Goal: Task Accomplishment & Management: Complete application form

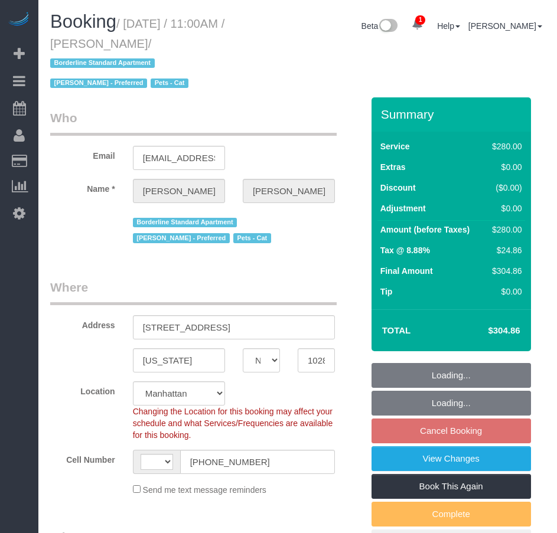
select select "NY"
select select "string:[GEOGRAPHIC_DATA]"
select select "string:stripe-pm_1RejIK4VGloSiKo7164MdKGV"
select select "210"
select select "number:59"
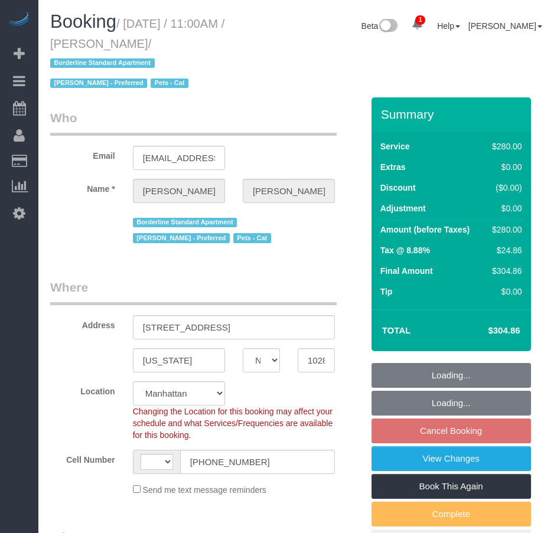
select select "number:72"
select select "number:14"
select select "number:5"
select select "object:1279"
select select "spot4"
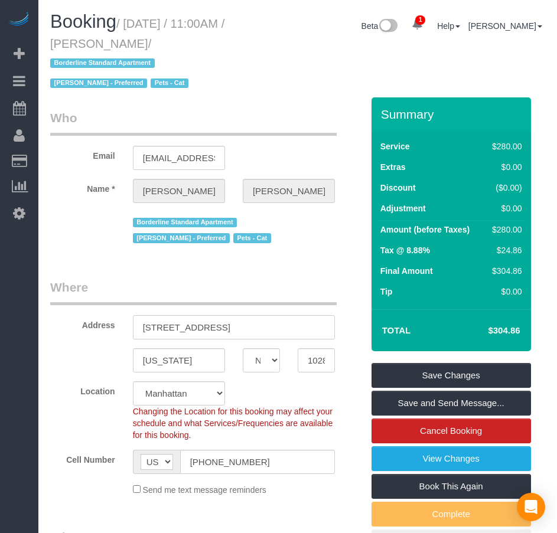
click at [193, 330] on input "50 Battery Pl, Apt 7F" at bounding box center [234, 327] width 202 height 24
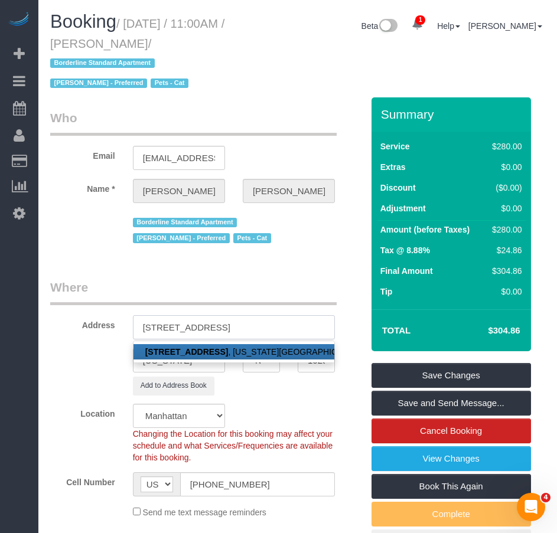
click at [224, 328] on input "50 Battery Place, Apt 7F" at bounding box center [234, 327] width 202 height 24
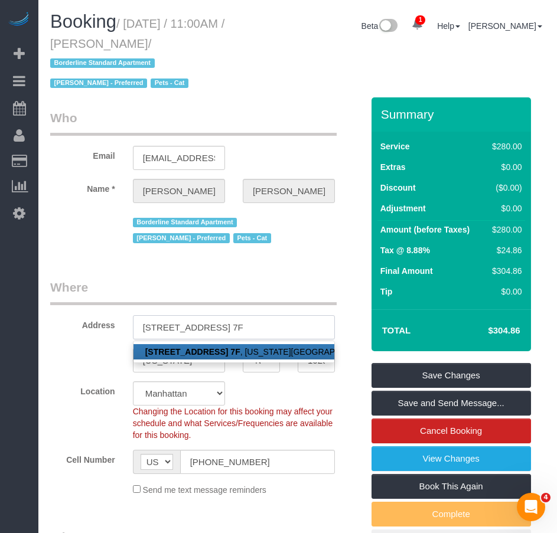
type input "50 Battery Place, Apt. 7F"
click at [169, 160] on input "[EMAIL_ADDRESS][DOMAIN_NAME]" at bounding box center [179, 158] width 92 height 24
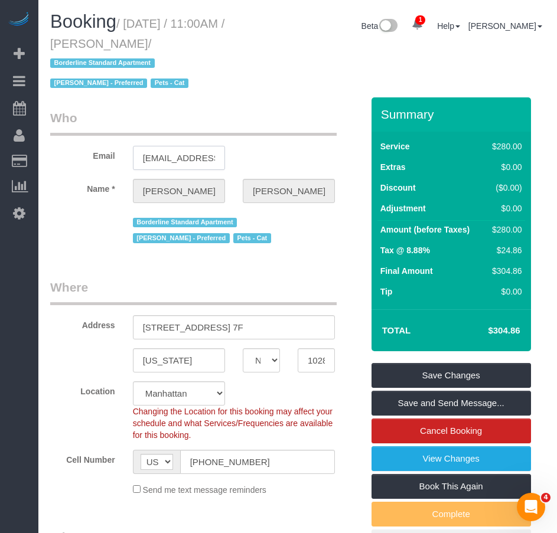
click at [169, 160] on input "[EMAIL_ADDRESS][DOMAIN_NAME]" at bounding box center [179, 158] width 92 height 24
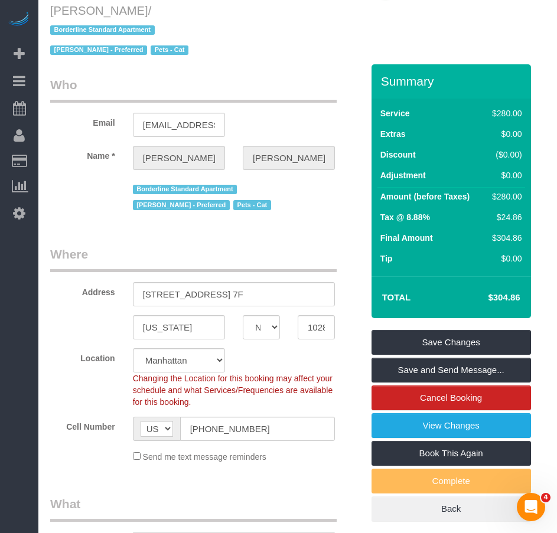
scroll to position [30, 0]
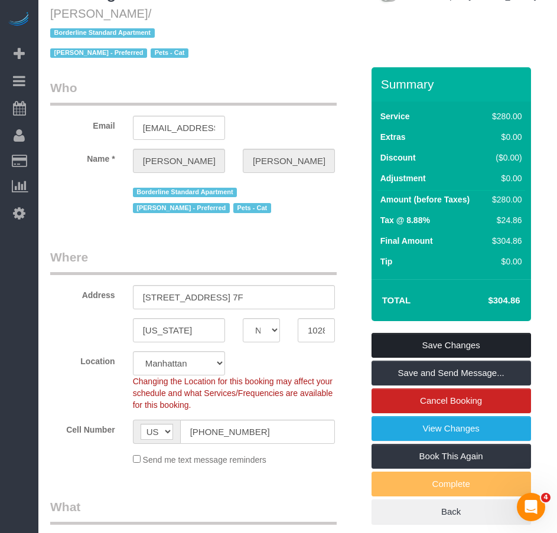
drag, startPoint x: 418, startPoint y: 341, endPoint x: 457, endPoint y: 334, distance: 39.6
click at [418, 341] on link "Save Changes" at bounding box center [452, 345] width 160 height 25
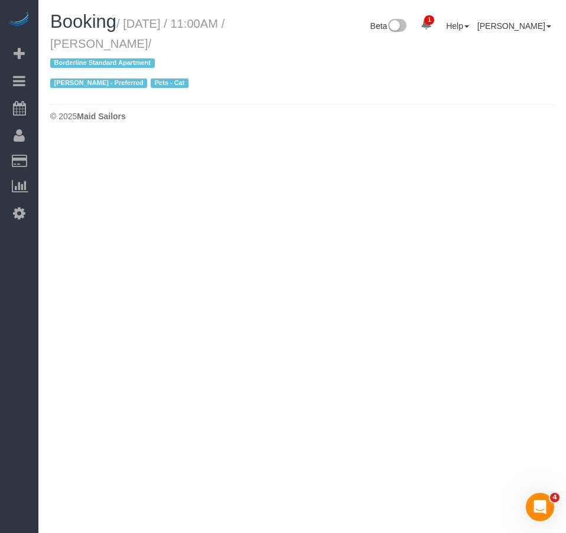
select select "NY"
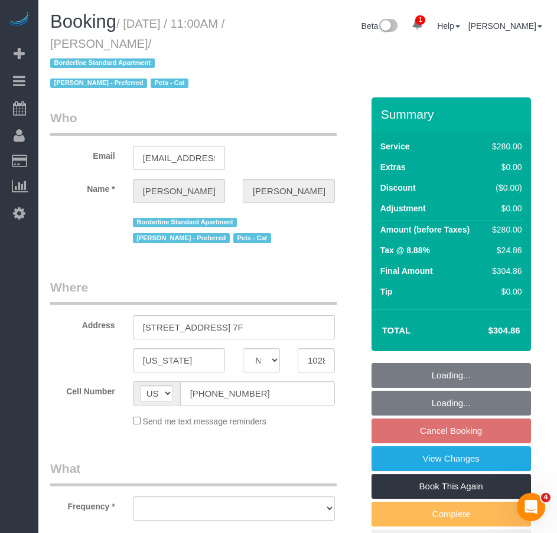
select select "object:2245"
select select "number:59"
select select "number:72"
select select "number:14"
select select "number:5"
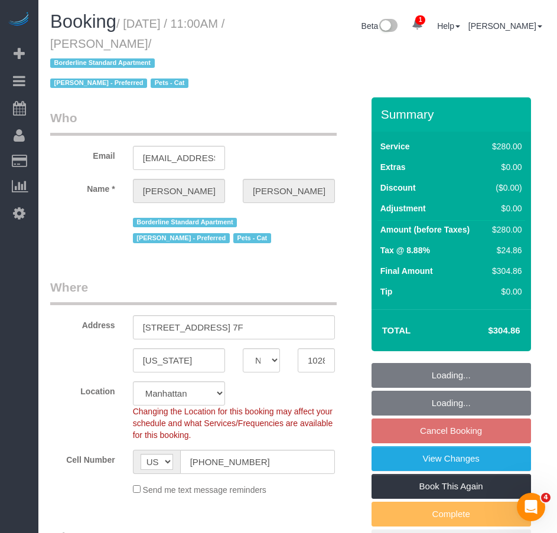
select select "210"
select select "object:2475"
select select "spot64"
select select "string:stripe-pm_1RejIK4VGloSiKo7164MdKGV"
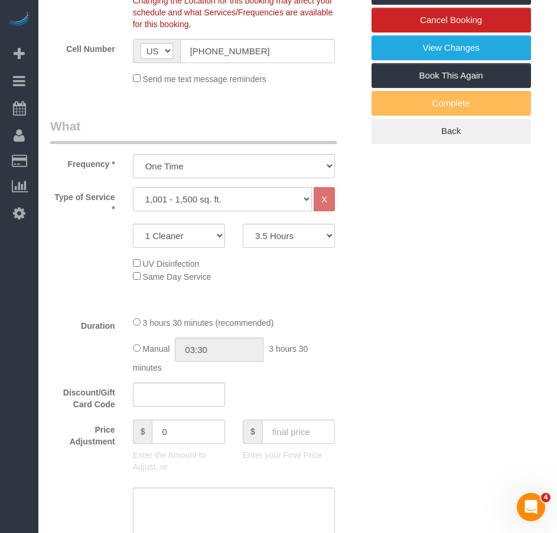
scroll to position [266, 0]
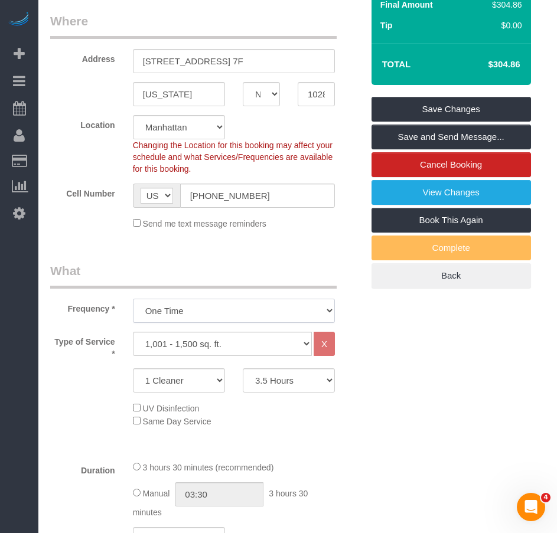
click at [213, 313] on select "One Time Weekly (20% Off) - 20.00% Every 2 Weeks (15% Off) - 15.00% Every 4 Wee…" at bounding box center [234, 311] width 202 height 24
click at [304, 349] on select "Under 1,000 sq. ft. 1,001 - 1,500 sq. ft. 1,500+ sq. ft. Custom Cleaning Office…" at bounding box center [222, 344] width 179 height 24
select select "216"
click at [133, 332] on select "Under 1,000 sq. ft. 1,001 - 1,500 sq. ft. 1,500+ sq. ft. Custom Cleaning Office…" at bounding box center [222, 344] width 179 height 24
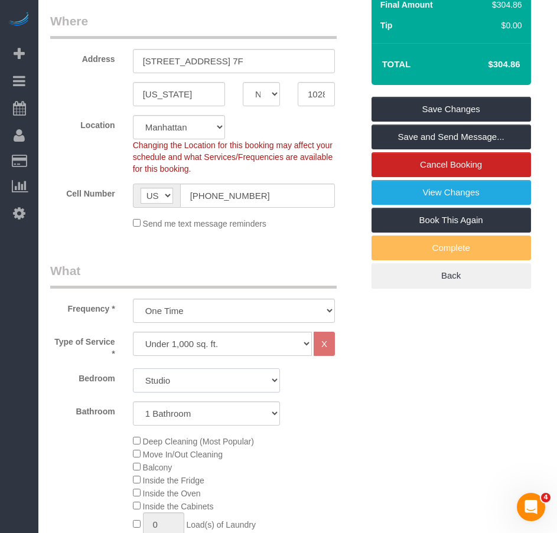
click at [185, 382] on select "Studio 1 Bedroom 2 Bedrooms 3 Bedrooms" at bounding box center [206, 381] width 147 height 24
select select "spot124"
select select "2"
click at [133, 369] on select "Studio 1 Bedroom 2 Bedrooms 3 Bedrooms" at bounding box center [206, 381] width 147 height 24
click at [187, 421] on select "1 Bathroom 2 Bathrooms" at bounding box center [206, 414] width 147 height 24
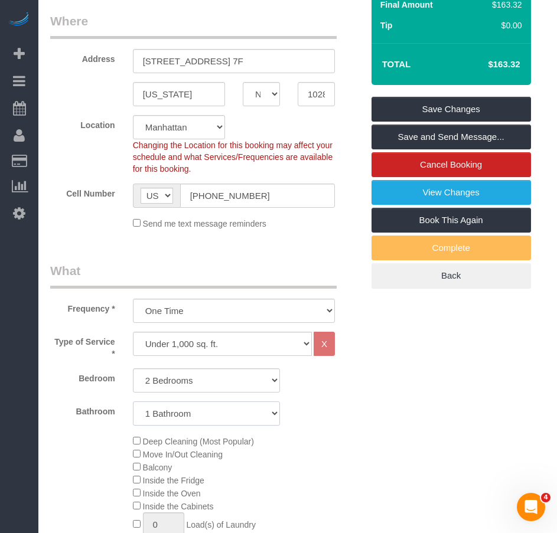
select select "2"
click at [133, 402] on select "1 Bathroom 2 Bathrooms" at bounding box center [206, 414] width 147 height 24
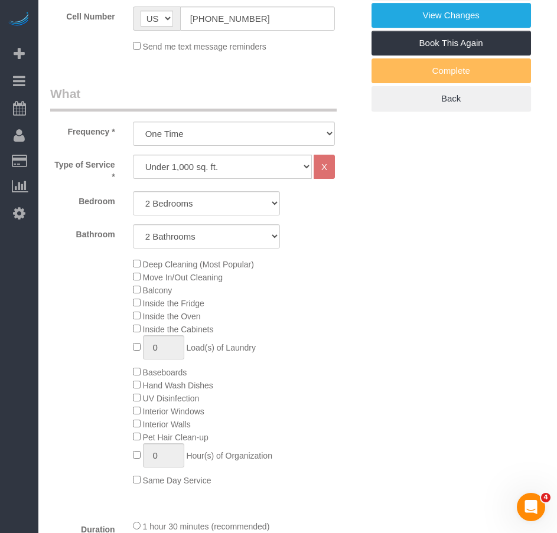
scroll to position [680, 0]
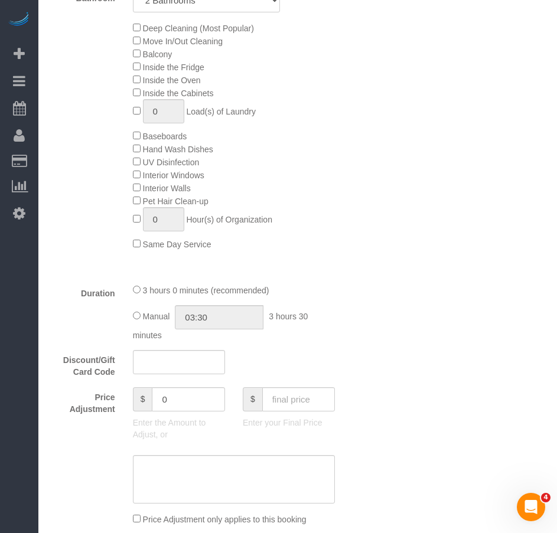
select select "spot184"
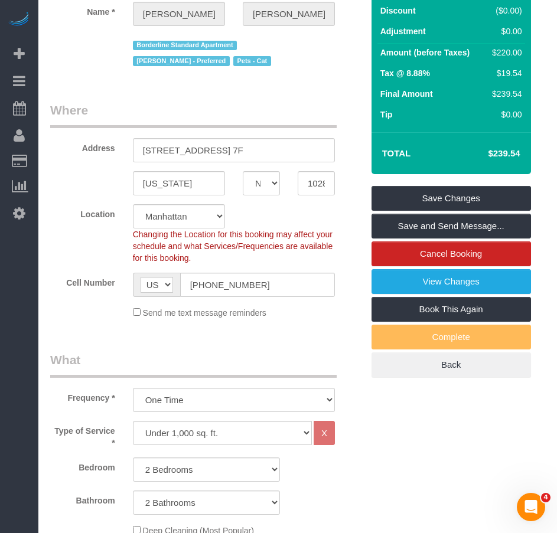
scroll to position [354, 0]
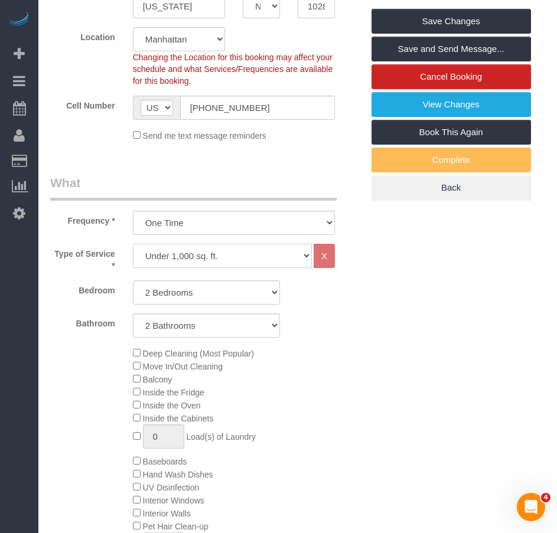
click at [302, 256] on select "Under 1,000 sq. ft. 1,001 - 1,500 sq. ft. 1,500+ sq. ft. Custom Cleaning Office…" at bounding box center [222, 256] width 179 height 24
select select "212"
click at [133, 244] on select "Under 1,000 sq. ft. 1,001 - 1,500 sq. ft. 1,500+ sq. ft. Custom Cleaning Office…" at bounding box center [222, 256] width 179 height 24
select select "2"
select select "120"
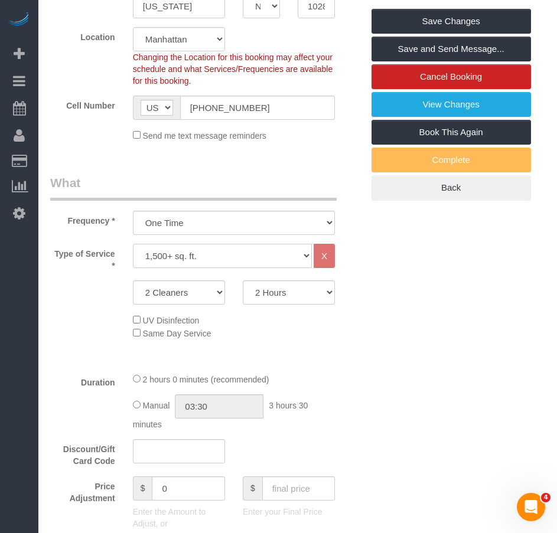
select select "spot244"
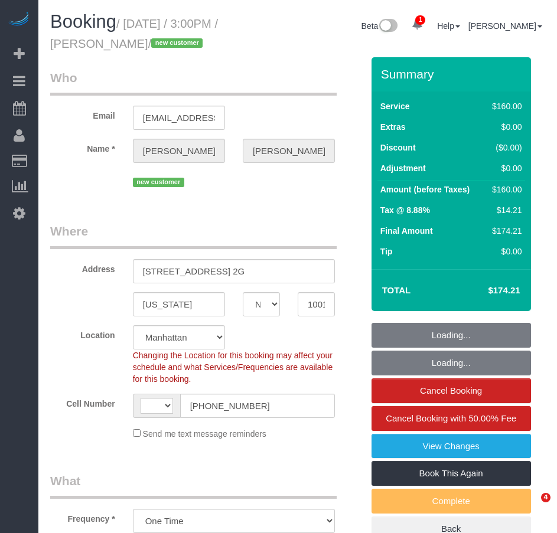
select select "NY"
select select "object:768"
select select "string:US"
select select "spot1"
select select "number:60"
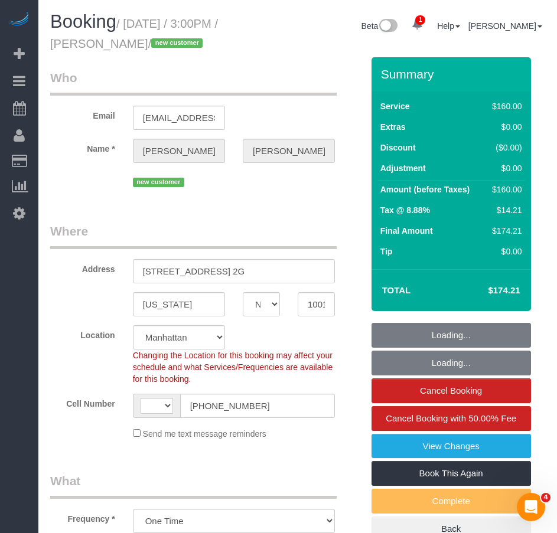
select select "number:75"
select select "number:15"
select select "number:7"
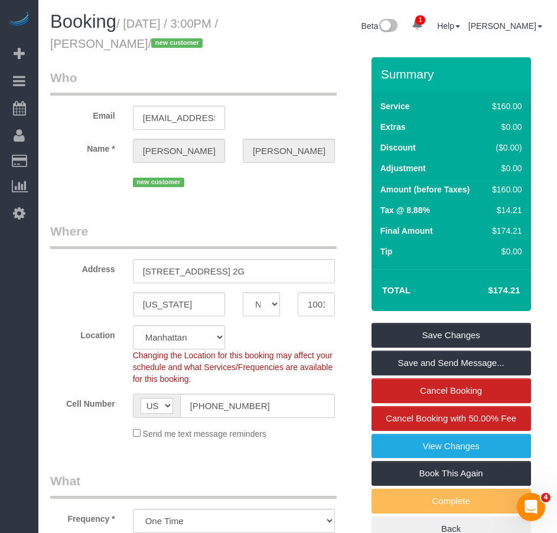
drag, startPoint x: 126, startPoint y: 21, endPoint x: 181, endPoint y: 44, distance: 59.6
click at [181, 44] on small "/ August 22, 2025 / 3:00PM / Kathleen Berry / new customer" at bounding box center [134, 33] width 168 height 33
copy small "August 22, 2025 / 3:00PM / Kathleen Berry"
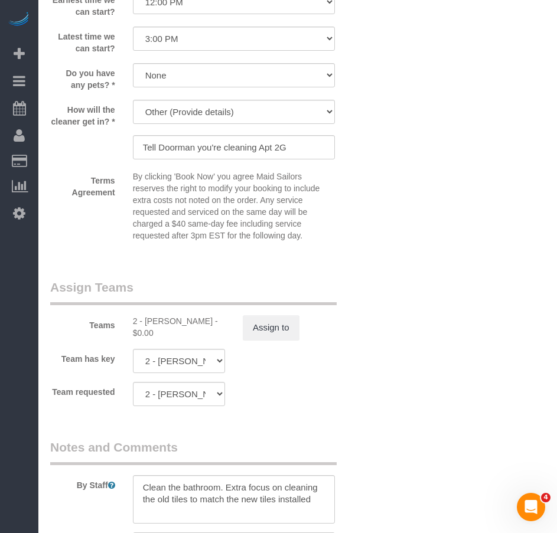
scroll to position [1241, 0]
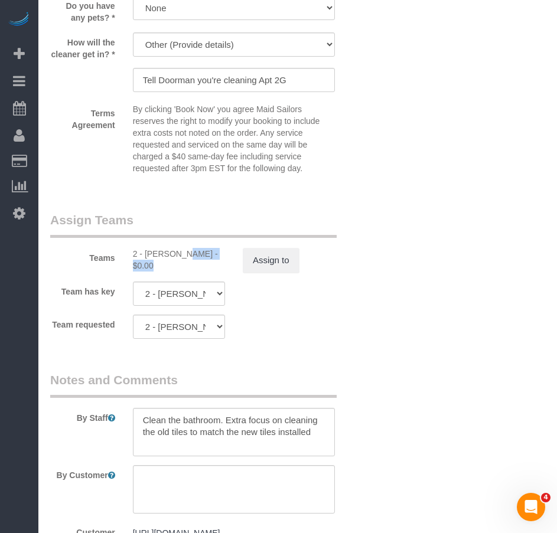
drag, startPoint x: 145, startPoint y: 266, endPoint x: 190, endPoint y: 266, distance: 45.5
click at [190, 266] on div "2 - Luis Maneiro - $0.00" at bounding box center [179, 260] width 92 height 24
copy div "Luis Maneiro"
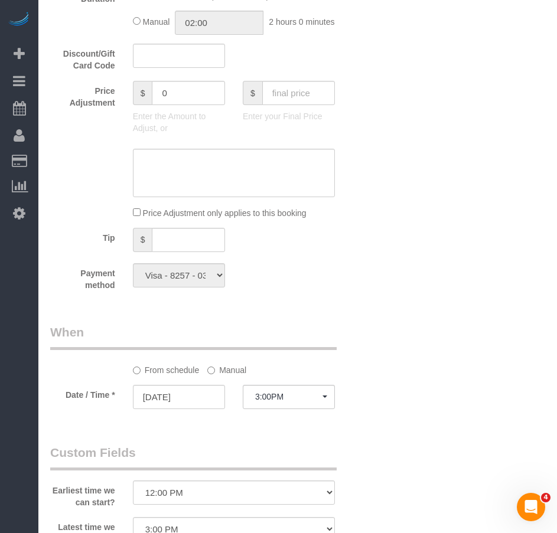
scroll to position [682, 0]
click at [168, 253] on input "text" at bounding box center [188, 241] width 73 height 24
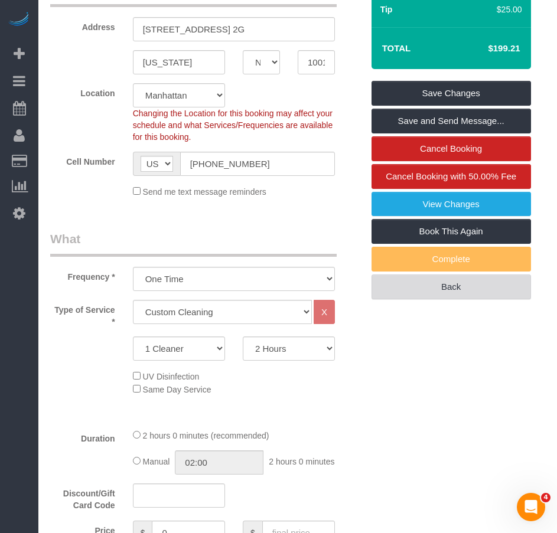
scroll to position [209, 0]
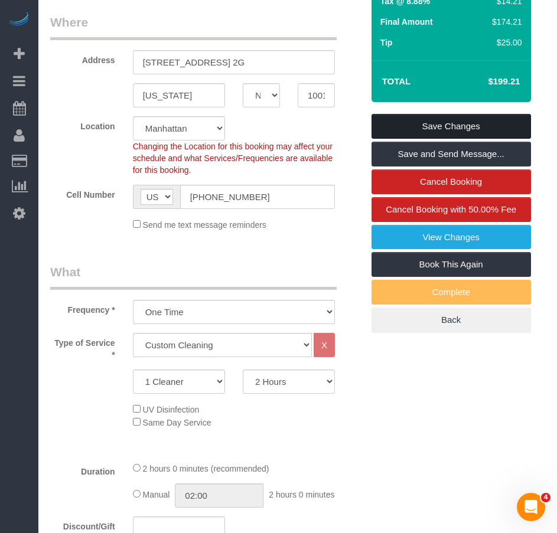
type input "25"
click at [421, 121] on link "Save Changes" at bounding box center [452, 126] width 160 height 25
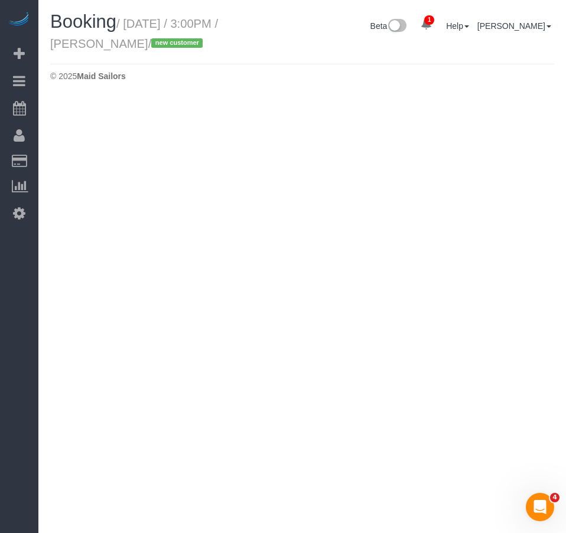
select select "NY"
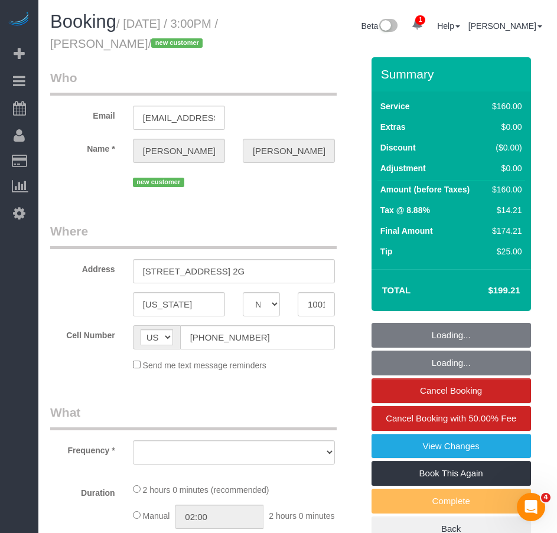
select select "number:60"
select select "number:75"
select select "number:15"
select select "number:7"
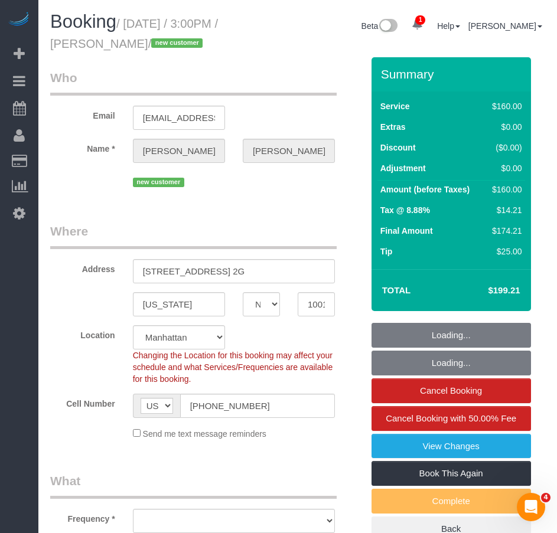
select select "string:stripe-pm_1RyLFm4VGloSiKo7346CKzHa"
select select "object:2562"
select select "spot41"
select select "object:2984"
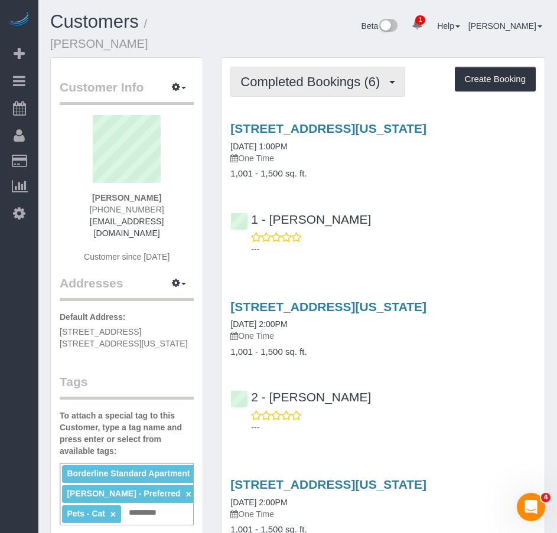
click at [305, 74] on span "Completed Bookings (6)" at bounding box center [312, 81] width 145 height 15
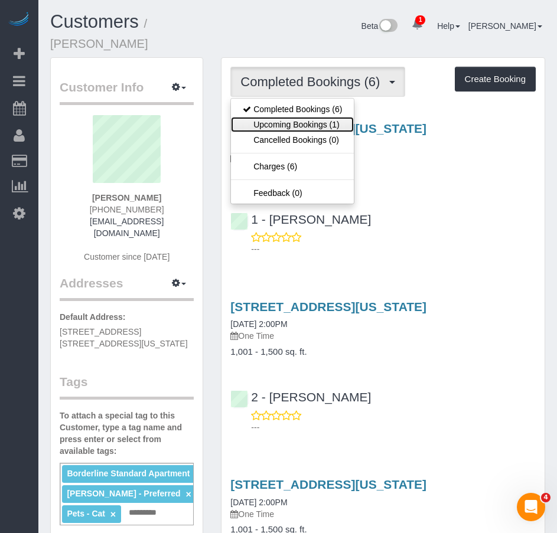
click at [284, 117] on link "Upcoming Bookings (1)" at bounding box center [292, 124] width 123 height 15
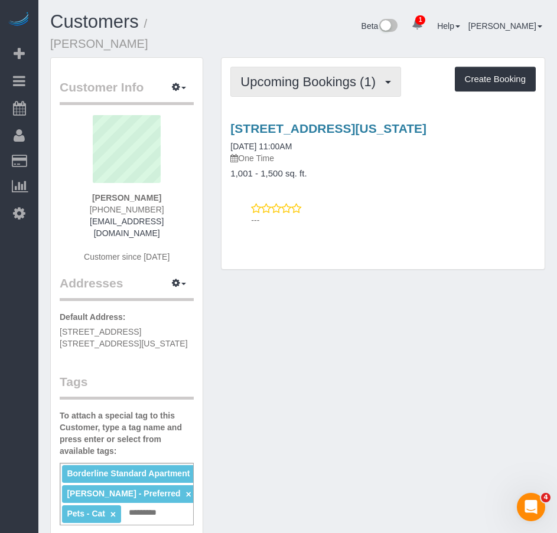
click at [328, 74] on span "Upcoming Bookings (1)" at bounding box center [310, 81] width 141 height 15
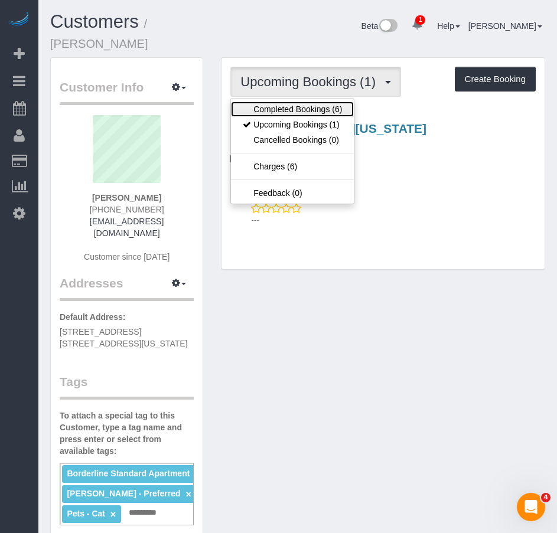
click at [280, 102] on link "Completed Bookings (6)" at bounding box center [292, 109] width 123 height 15
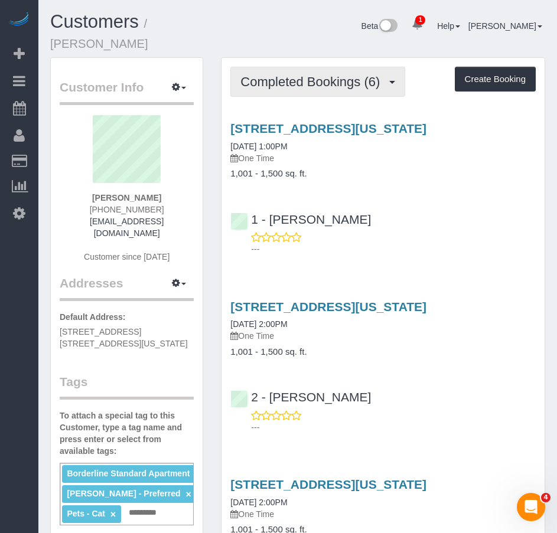
click at [315, 75] on button "Completed Bookings (6)" at bounding box center [317, 82] width 175 height 30
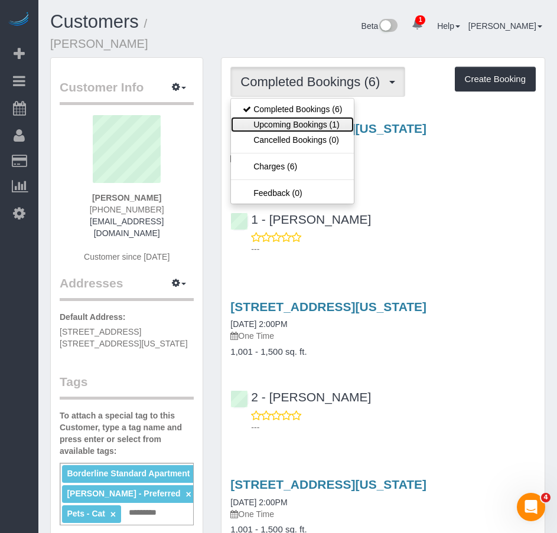
click at [297, 117] on link "Upcoming Bookings (1)" at bounding box center [292, 124] width 123 height 15
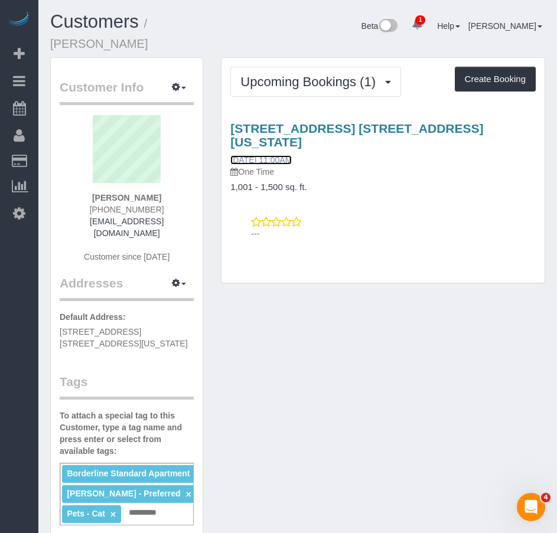
click at [291, 155] on link "08/30/2025 11:00AM" at bounding box center [260, 159] width 61 height 9
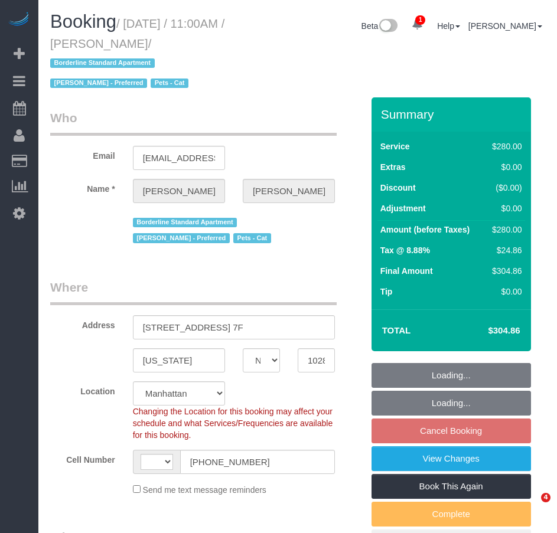
select select "NY"
select select "number:59"
select select "number:72"
select select "number:14"
select select "number:5"
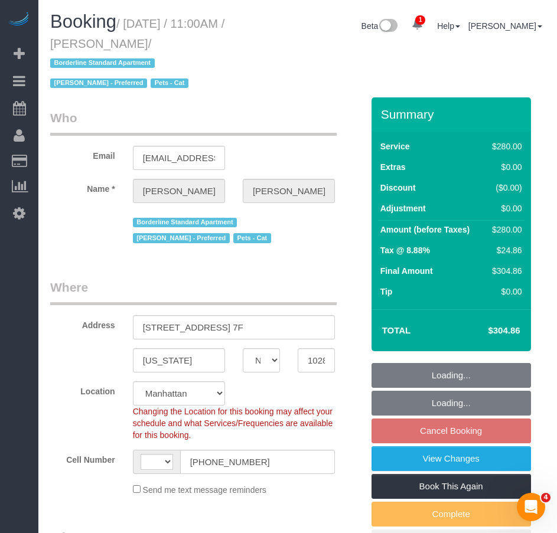
select select "string:US"
select select "string:stripe-pm_1RejIK4VGloSiKo7164MdKGV"
select select "210"
select select "object:859"
select select "spot4"
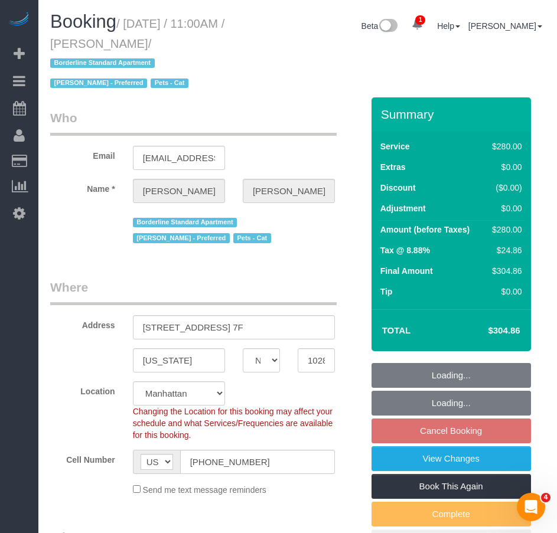
select select "object:1279"
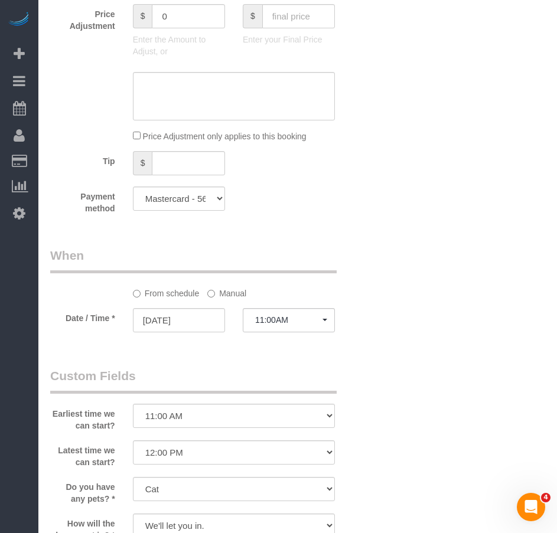
scroll to position [1063, 0]
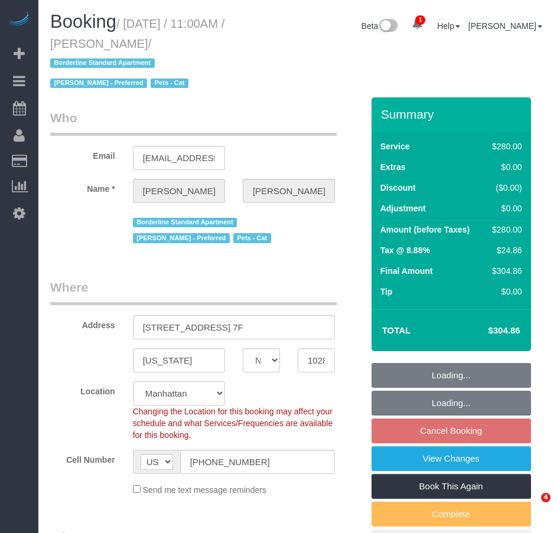
select select "NY"
select select "210"
select select "string:stripe-pm_1RejIK4VGloSiKo7164MdKGV"
select select "number:59"
select select "number:72"
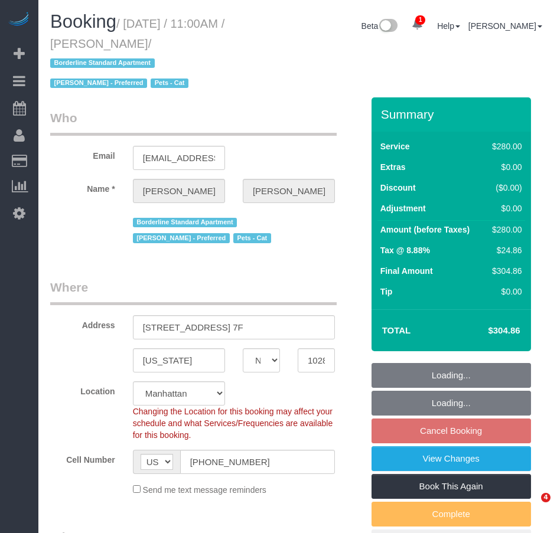
select select "number:14"
select select "number:5"
select select "object:1279"
select select "spot4"
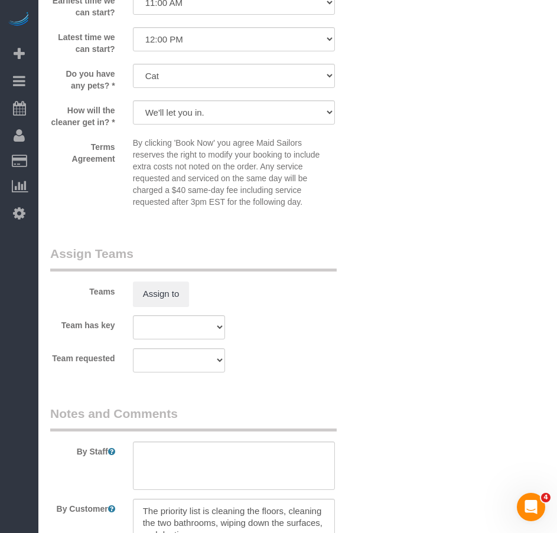
scroll to position [1448, 0]
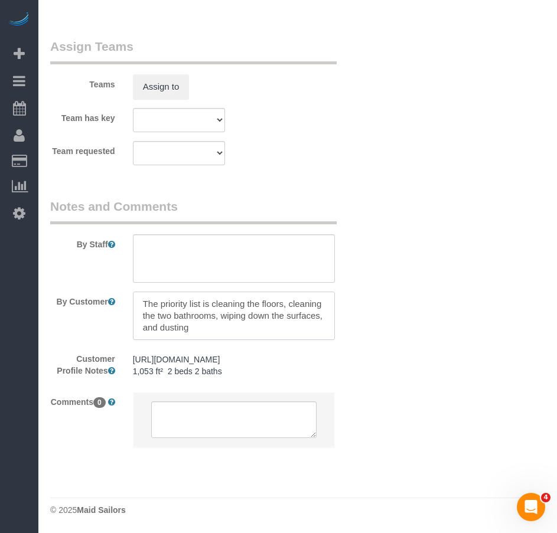
click at [197, 332] on textarea at bounding box center [234, 316] width 202 height 48
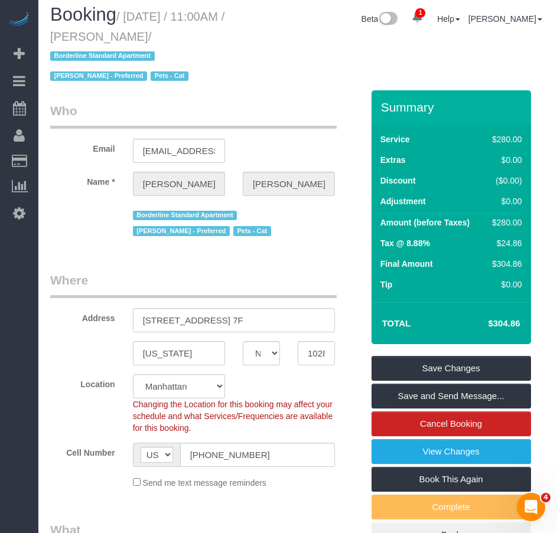
scroll to position [0, 0]
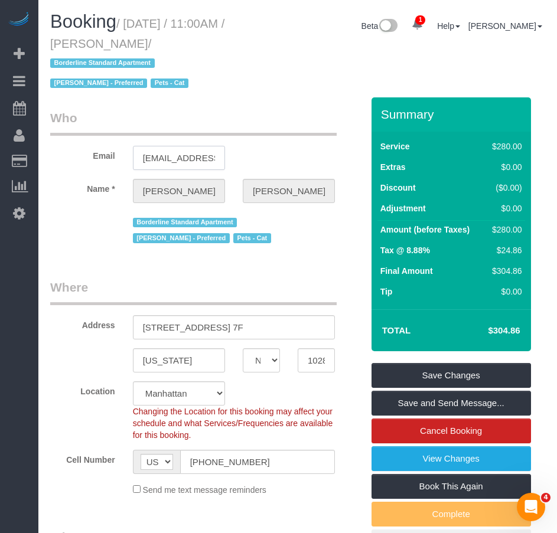
click at [184, 160] on input "[EMAIL_ADDRESS][DOMAIN_NAME]" at bounding box center [179, 158] width 92 height 24
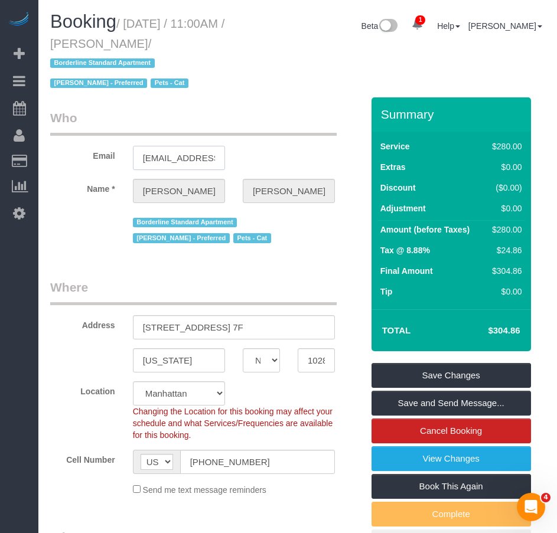
click at [184, 160] on input "[EMAIL_ADDRESS][DOMAIN_NAME]" at bounding box center [179, 158] width 92 height 24
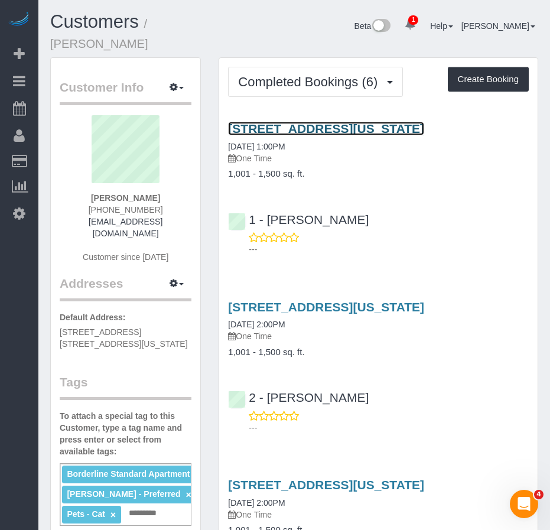
click at [275, 122] on link "[STREET_ADDRESS][US_STATE]" at bounding box center [326, 129] width 196 height 14
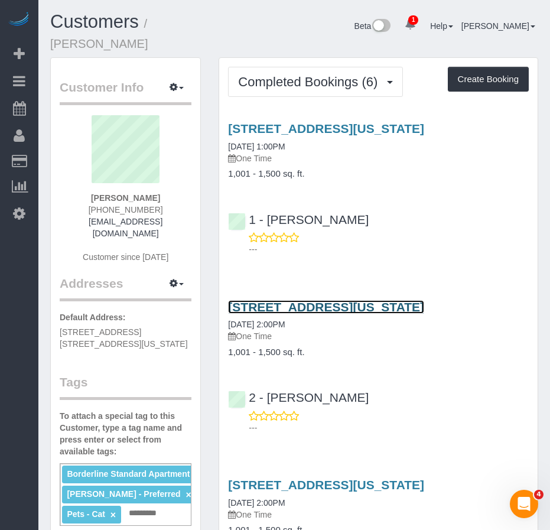
click at [284, 300] on link "[STREET_ADDRESS][US_STATE]" at bounding box center [326, 307] width 196 height 14
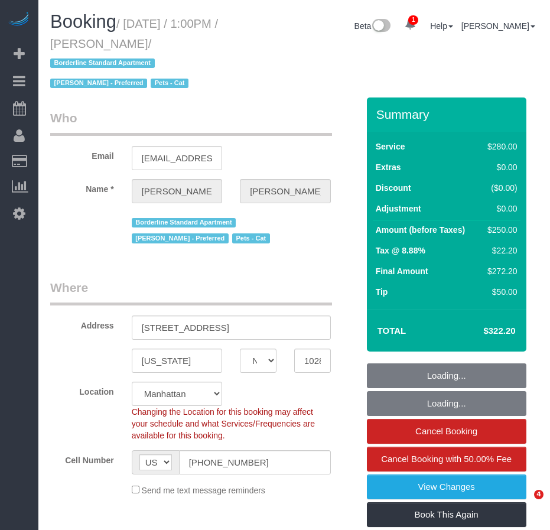
select select "NY"
select select "number:59"
select select "number:74"
select select "number:14"
select select "number:5"
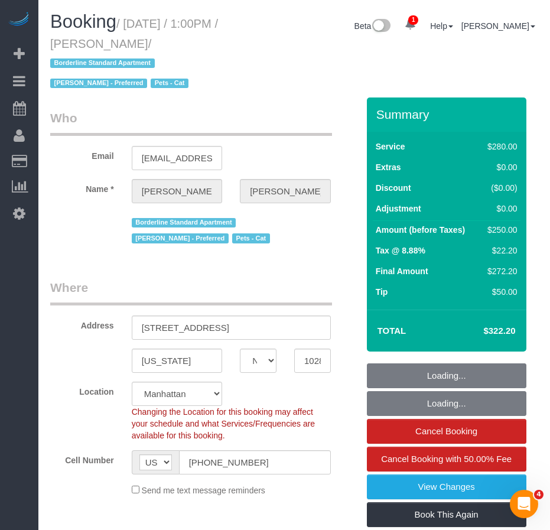
select select "spot1"
select select "object:1298"
select select "string:stripe-pm_1RejIK4VGloSiKo7164MdKGV"
select select "210"
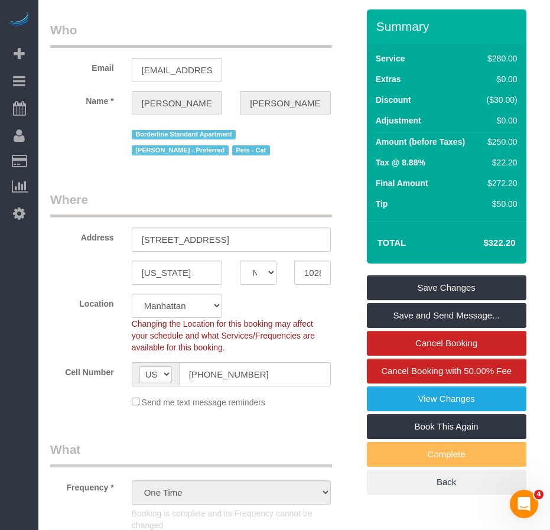
scroll to position [45, 0]
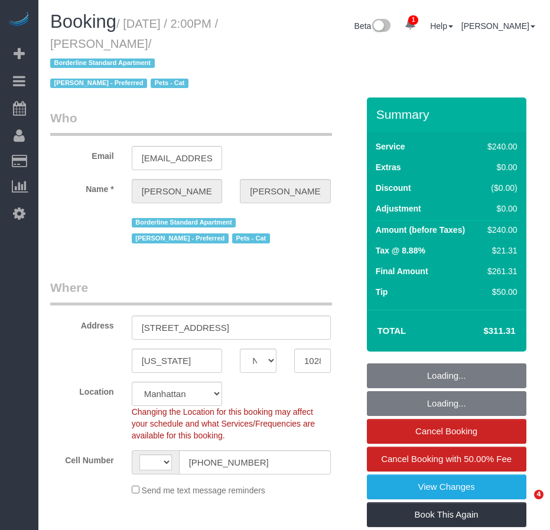
select select "NY"
select select "number:60"
select select "number:75"
select select "number:14"
select select "number:5"
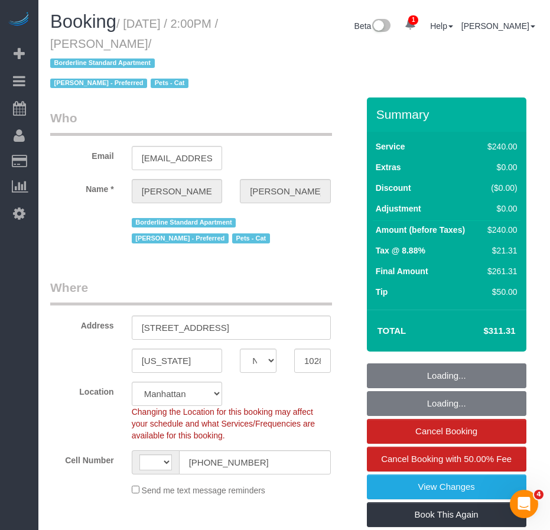
select select "object:797"
select select "string:US"
select select "string:stripe-pm_1RKfe14VGloSiKo7irhmwbcC"
select select "180"
select select "spot1"
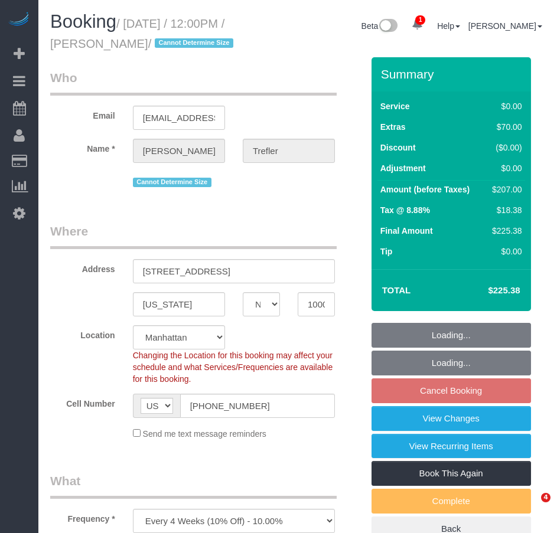
select select "NY"
select select "1"
select select "object:734"
select select "1"
select select "number:60"
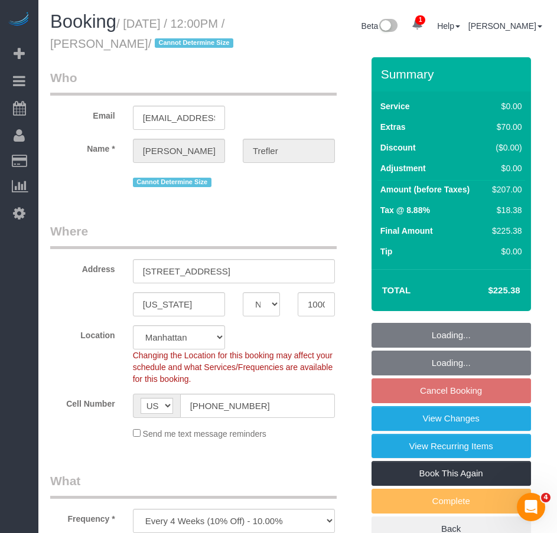
select select "number:90"
select select "number:15"
select select "number:5"
select select "string:stripe-pm_1RSkNx4VGloSiKo7CHzMvNuZ"
select select "spot4"
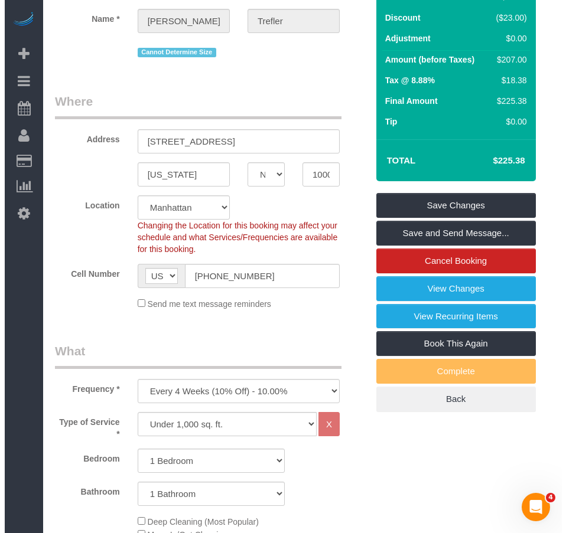
scroll to position [177, 0]
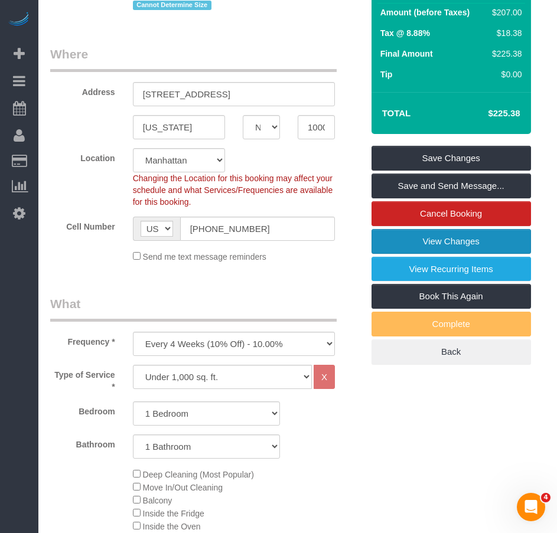
click at [432, 254] on link "View Changes" at bounding box center [452, 241] width 160 height 25
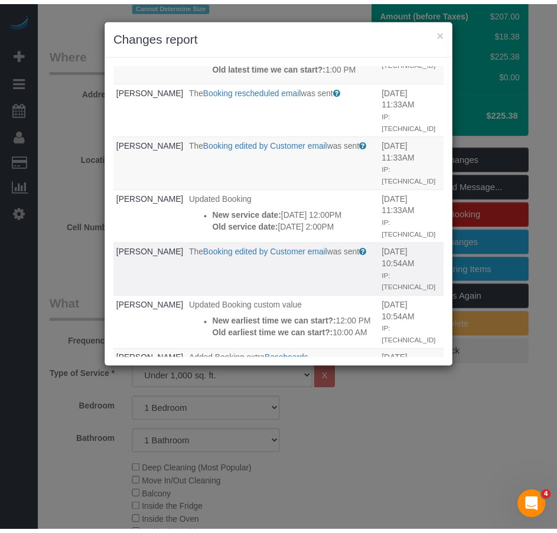
scroll to position [0, 0]
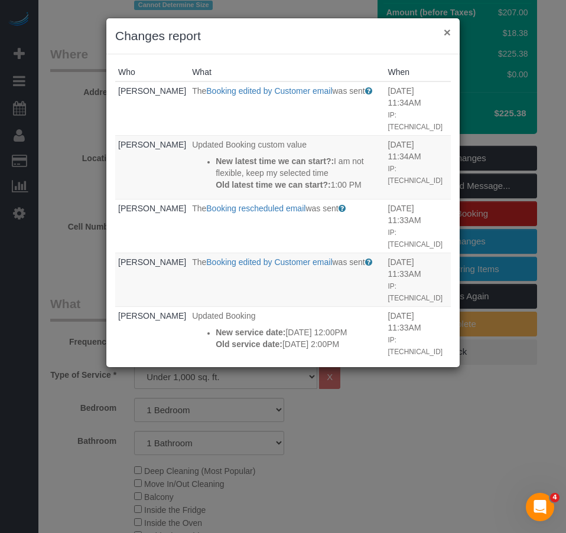
click at [445, 34] on button "×" at bounding box center [447, 32] width 7 height 12
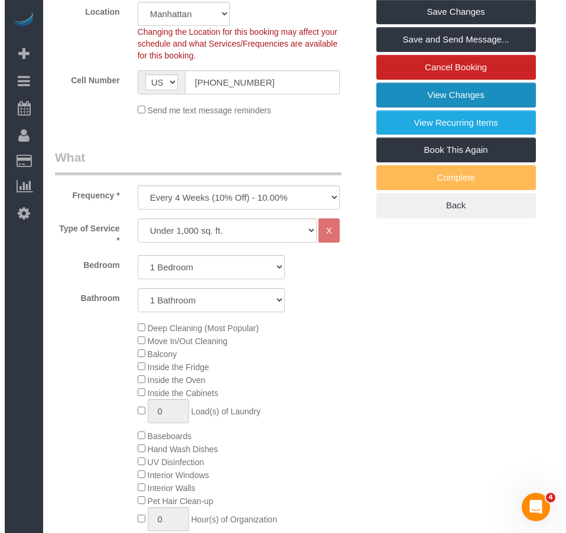
scroll to position [295, 0]
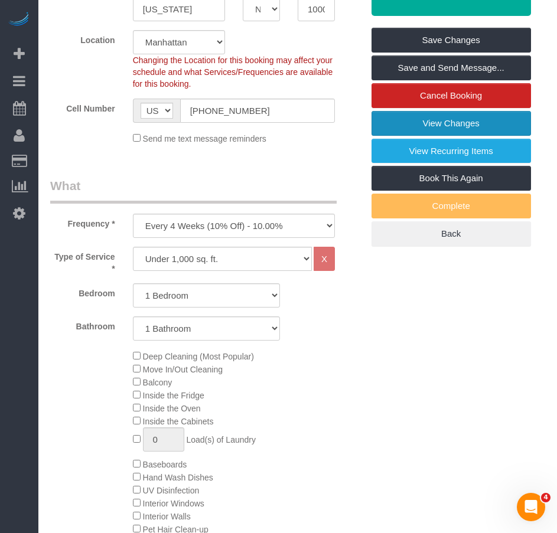
click at [415, 136] on link "View Changes" at bounding box center [452, 123] width 160 height 25
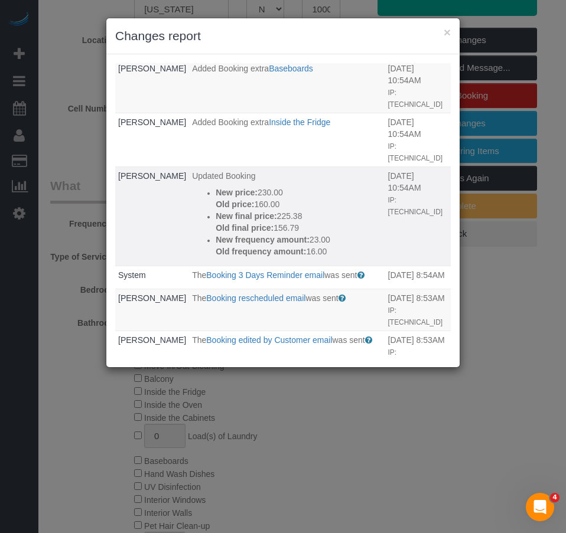
scroll to position [414, 0]
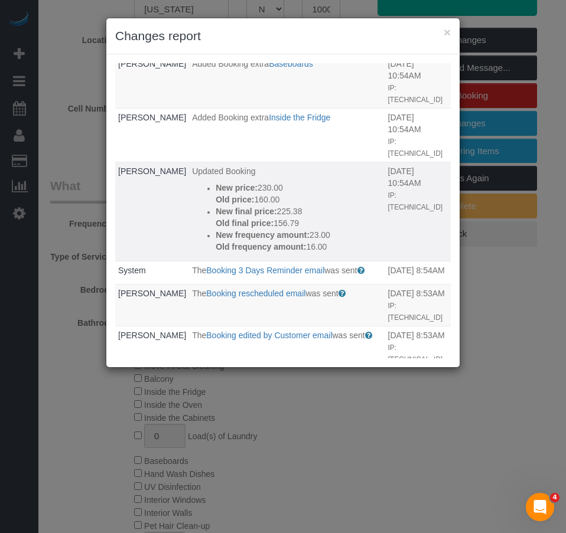
drag, startPoint x: 214, startPoint y: 223, endPoint x: 185, endPoint y: 137, distance: 90.8
click at [216, 182] on div "New price: 230.00 Old price: 160.00 New final price: 225.38 Old final price: 15…" at bounding box center [299, 217] width 166 height 71
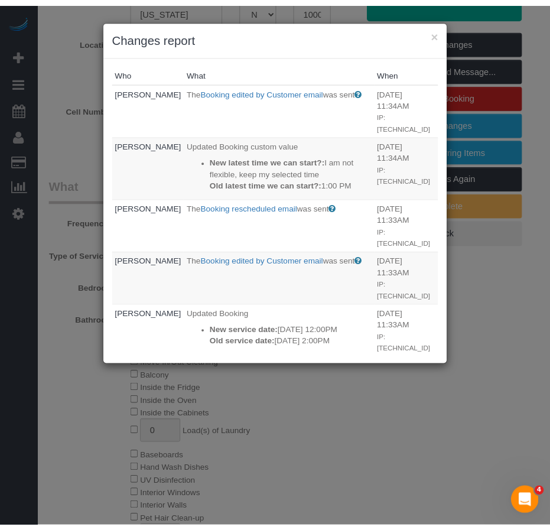
scroll to position [59, 0]
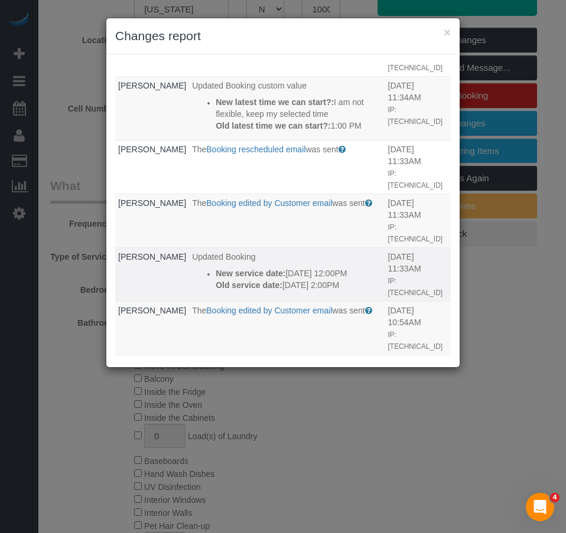
drag, startPoint x: 252, startPoint y: 277, endPoint x: 188, endPoint y: 243, distance: 72.7
click at [216, 268] on div "New service date: 08/25/2025 12:00PM Old service date: 08/25/2025 2:00PM" at bounding box center [299, 280] width 166 height 24
copy div "New service date: 08/25/2025 12:00PM Old service date: 08/25/2025 2:00PM"
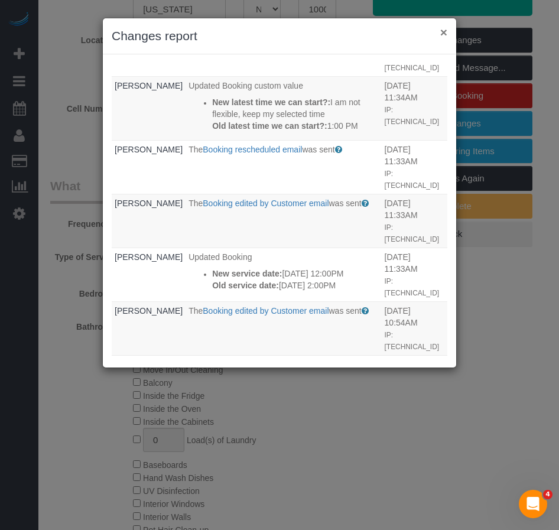
click at [443, 31] on button "×" at bounding box center [443, 32] width 7 height 12
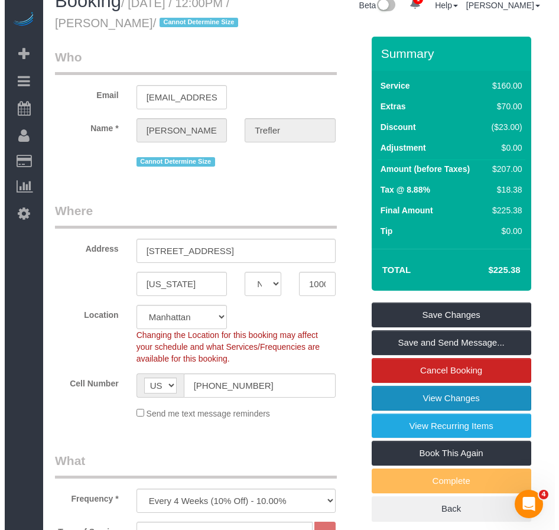
scroll to position [0, 0]
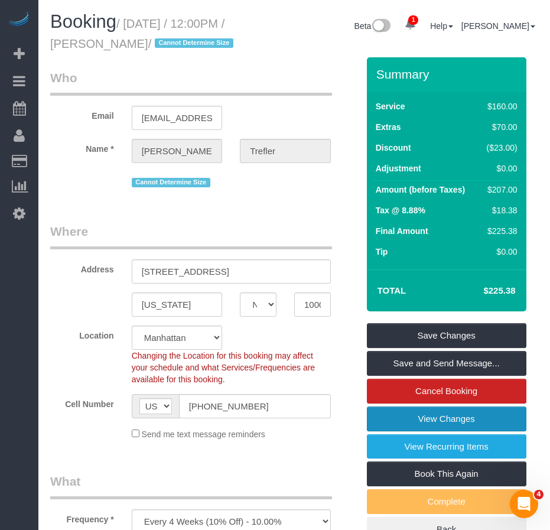
click at [452, 431] on link "View Changes" at bounding box center [447, 418] width 160 height 25
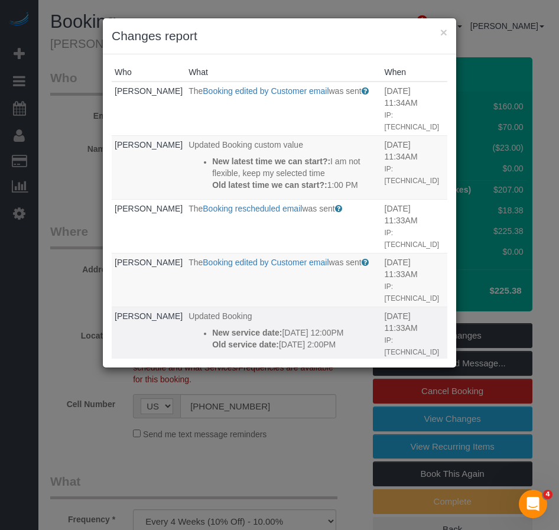
drag, startPoint x: 259, startPoint y: 337, endPoint x: 183, endPoint y: 304, distance: 83.1
click at [212, 327] on div "New service date: 08/25/2025 12:00PM Old service date: 08/25/2025 2:00PM" at bounding box center [295, 339] width 166 height 24
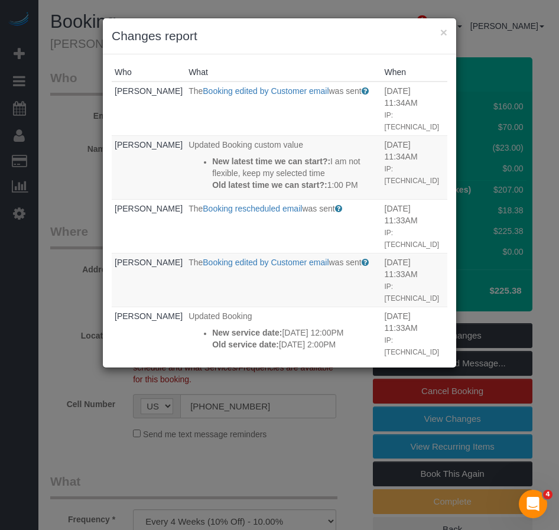
copy div "New service date: 08/25/2025 12:00PM Old service date: 08/25/2025 2:00PM"
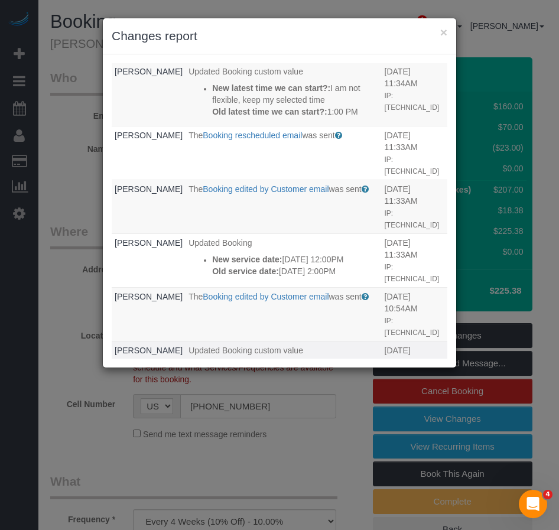
scroll to position [177, 0]
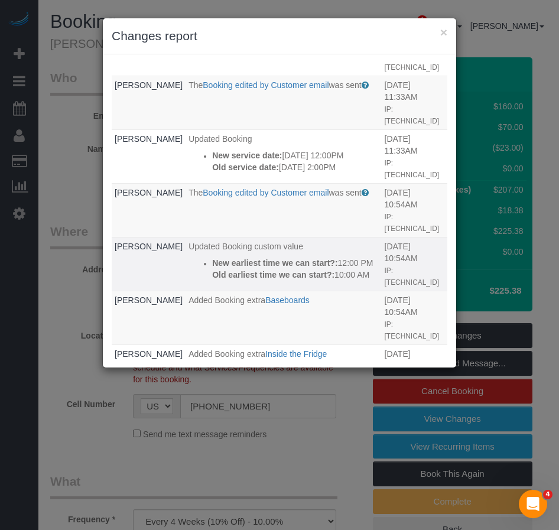
drag, startPoint x: 251, startPoint y: 272, endPoint x: 183, endPoint y: 236, distance: 76.9
click at [212, 257] on div "New earliest time we can start?: 12:00 PM Old earliest time we can start?: 10:0…" at bounding box center [295, 269] width 166 height 24
copy div "New earliest time we can start?: 12:00 PM Old earliest time we can start?: 10:0…"
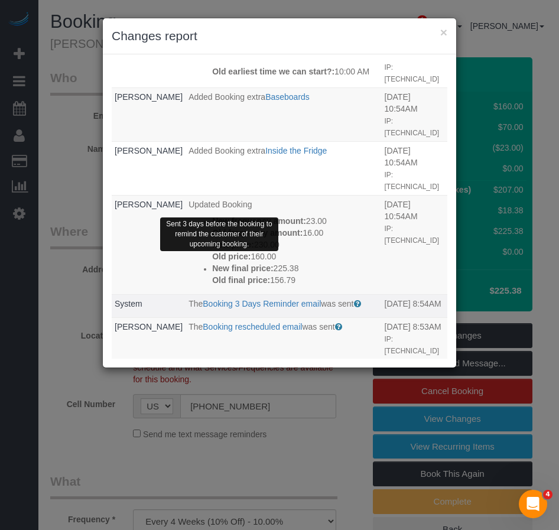
scroll to position [414, 0]
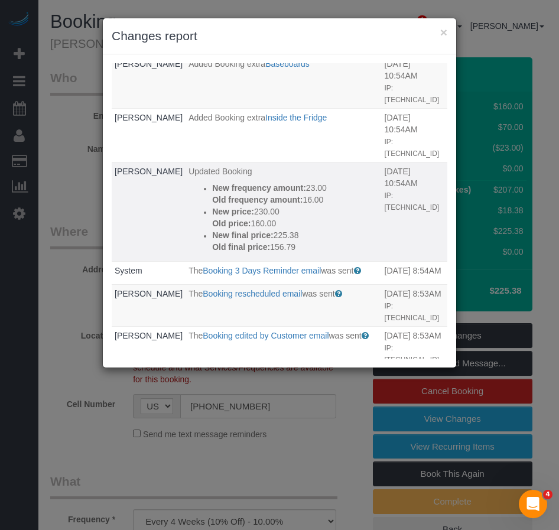
drag, startPoint x: 274, startPoint y: 227, endPoint x: 181, endPoint y: 134, distance: 131.6
click at [185, 162] on td "Updated Booking New frequency amount: 23.00 Old frequency amount: 16.00 New pri…" at bounding box center [283, 211] width 196 height 99
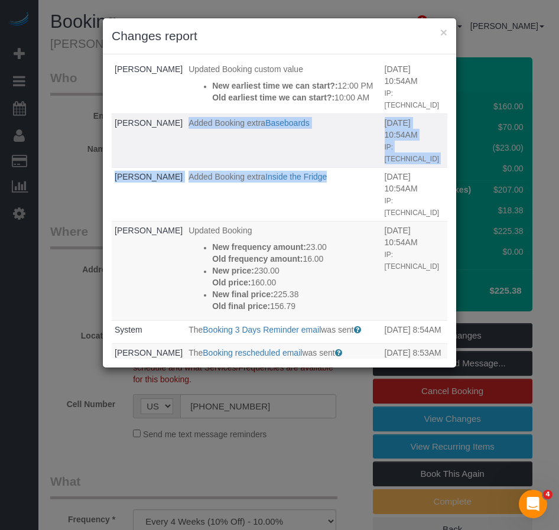
drag, startPoint x: 188, startPoint y: 161, endPoint x: 161, endPoint y: 119, distance: 50.0
click at [161, 119] on tbody "Caroline Trefler The Booking edited by Customer email was sent Sent to the cust…" at bounding box center [280, 332] width 336 height 1210
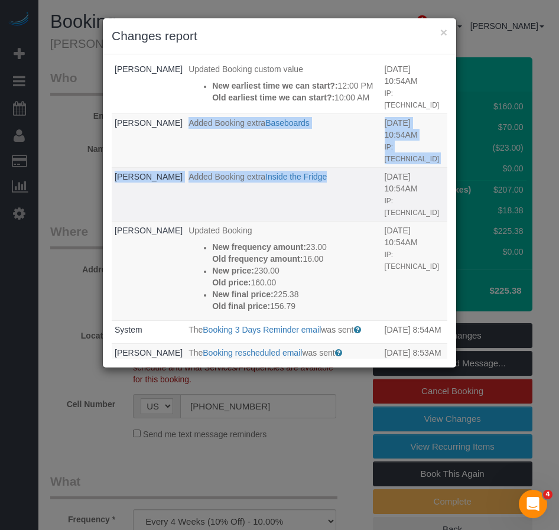
click at [188, 172] on span "Added Booking extra" at bounding box center [226, 176] width 77 height 9
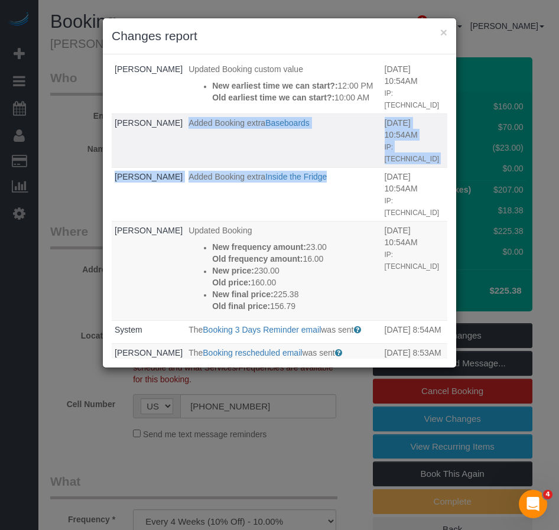
click at [271, 122] on td "Added Booking extra Baseboards" at bounding box center [283, 140] width 196 height 54
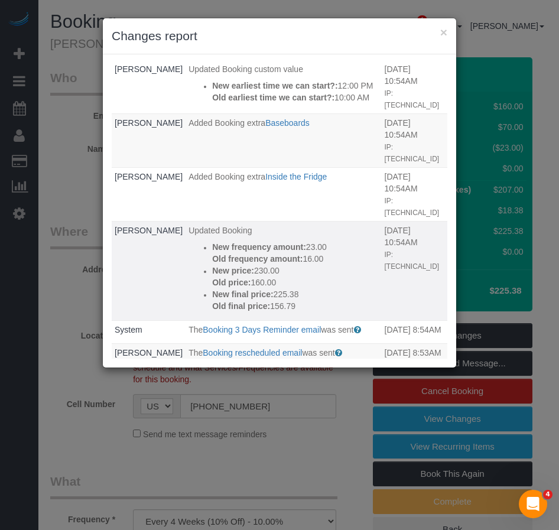
click at [382, 266] on td "08/22/2025 10:54AM IP: 71.183.193.235" at bounding box center [415, 270] width 66 height 99
drag, startPoint x: 285, startPoint y: 119, endPoint x: 160, endPoint y: 120, distance: 125.2
click at [188, 120] on p "Added Booking extra Baseboards" at bounding box center [283, 123] width 190 height 12
copy p "Added Booking extra Baseboards"
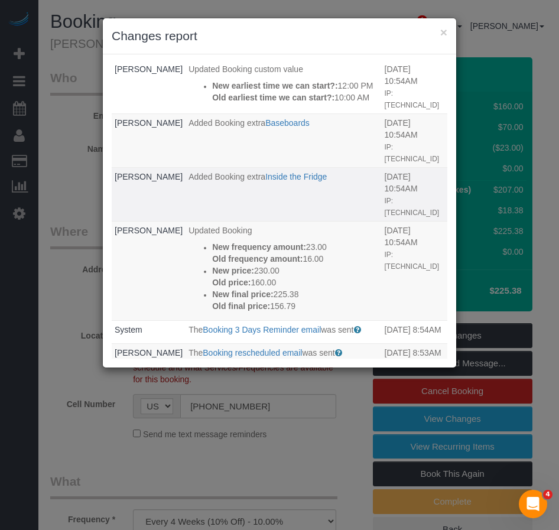
click at [193, 171] on p "Added Booking extra Inside the Fridge" at bounding box center [283, 177] width 190 height 12
drag, startPoint x: 182, startPoint y: 161, endPoint x: 160, endPoint y: 148, distance: 25.1
click at [188, 171] on p "Added Booking extra Inside the Fridge" at bounding box center [283, 177] width 190 height 12
copy p "Added Booking extra Inside the Fridge"
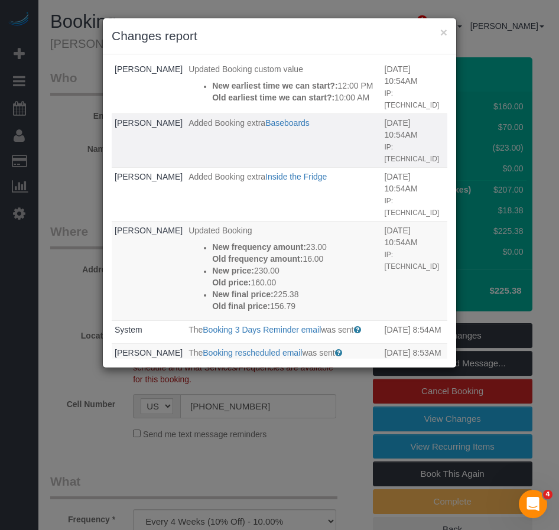
click at [191, 121] on p "Added Booking extra Baseboards" at bounding box center [283, 123] width 190 height 12
drag, startPoint x: 284, startPoint y: 115, endPoint x: 157, endPoint y: 119, distance: 127.1
click at [185, 119] on td "Added Booking extra Baseboards" at bounding box center [283, 140] width 196 height 54
copy p "Added Booking extra Baseboards"
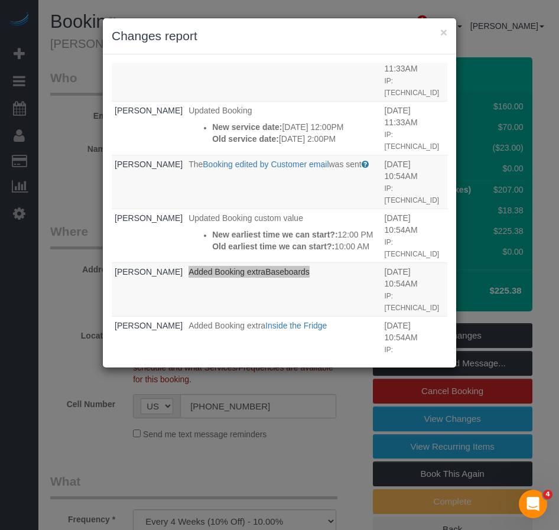
scroll to position [177, 0]
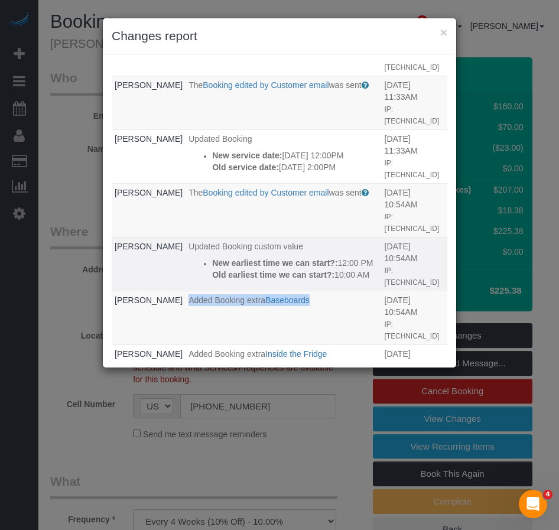
drag, startPoint x: 222, startPoint y: 263, endPoint x: 174, endPoint y: 234, distance: 55.9
click at [212, 257] on li "New earliest time we can start?: 12:00 PM Old earliest time we can start?: 10:0…" at bounding box center [295, 269] width 166 height 24
copy div "New earliest time we can start?: 12:00 PM Old earliest time we can start?: 10:0…"
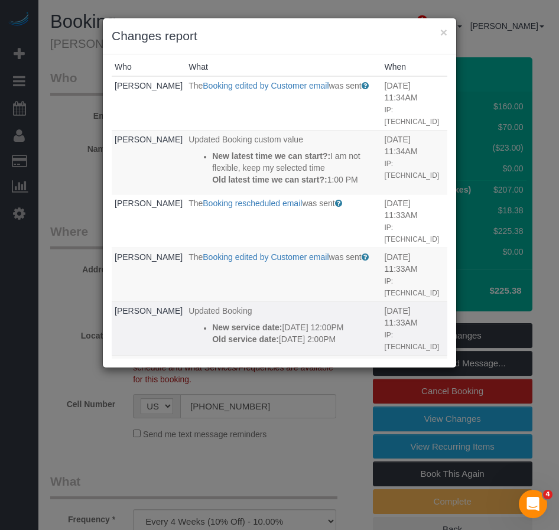
scroll to position [0, 0]
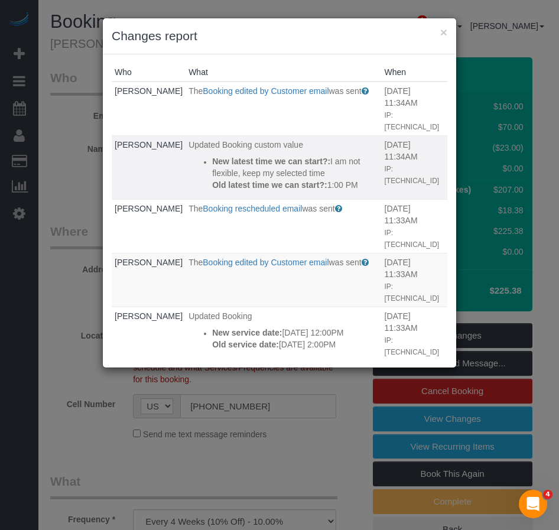
drag, startPoint x: 253, startPoint y: 192, endPoint x: 184, endPoint y: 144, distance: 84.4
click at [212, 155] on div "New latest time we can start?: I am not flexible, keep my selected time Old lat…" at bounding box center [295, 172] width 166 height 35
copy div "New latest time we can start?: I am not flexible, keep my selected time Old lat…"
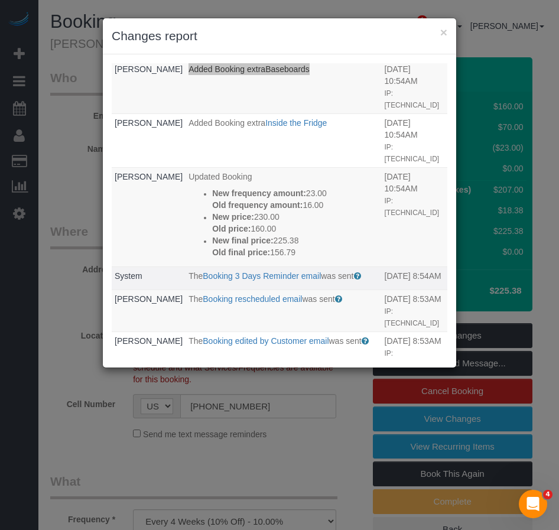
scroll to position [414, 0]
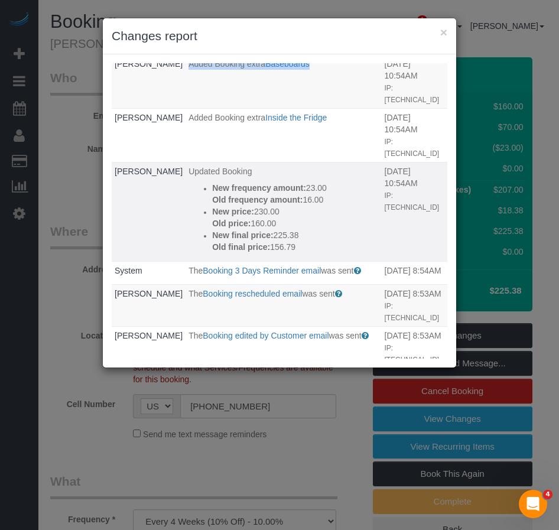
drag, startPoint x: 270, startPoint y: 222, endPoint x: 181, endPoint y: 142, distance: 119.7
click at [188, 182] on ul "New frequency amount: 23.00 Old frequency amount: 16.00 New price: 230.00 Old p…" at bounding box center [283, 217] width 190 height 71
copy div "New frequency amount: 23.00 Old frequency amount: 16.00 New price: 230.00 Old p…"
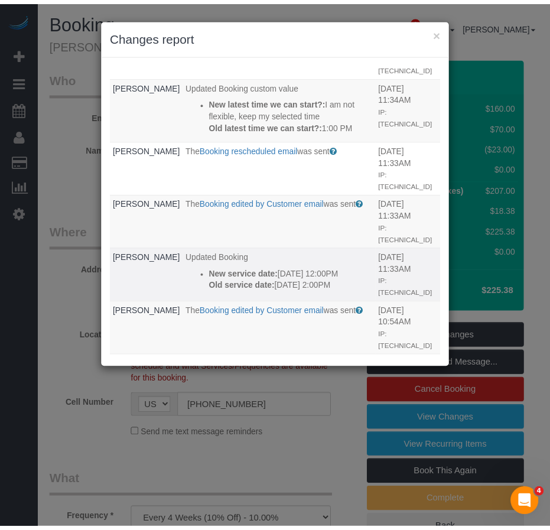
scroll to position [0, 0]
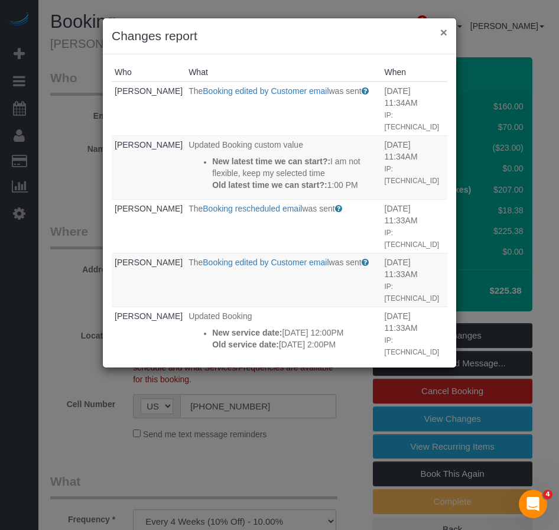
click at [443, 33] on button "×" at bounding box center [443, 32] width 7 height 12
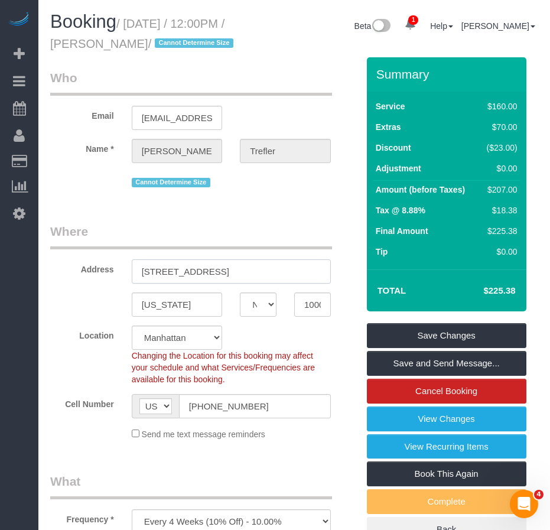
drag, startPoint x: 160, startPoint y: 289, endPoint x: 262, endPoint y: 286, distance: 102.9
click at [262, 284] on input "317 East 3rd Street, Apt. 22" at bounding box center [231, 271] width 199 height 24
click at [189, 130] on input "ctrefler@gmail.com" at bounding box center [177, 118] width 91 height 24
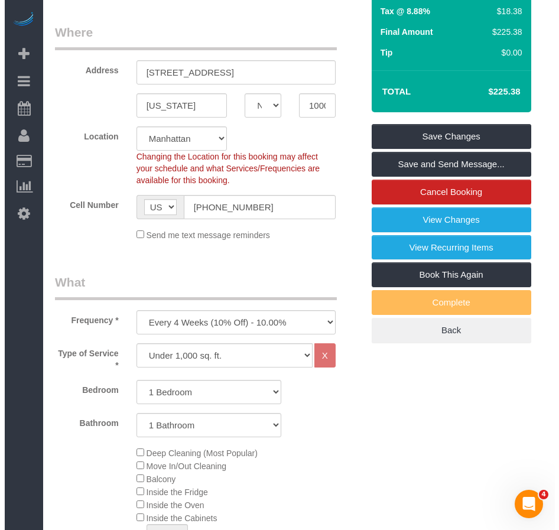
scroll to position [198, 0]
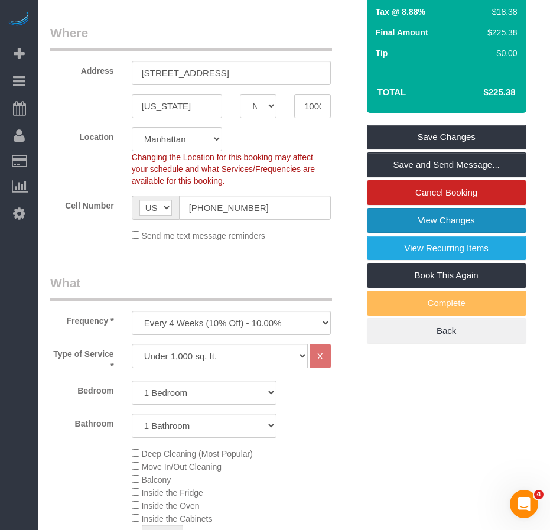
click at [410, 233] on link "View Changes" at bounding box center [447, 220] width 160 height 25
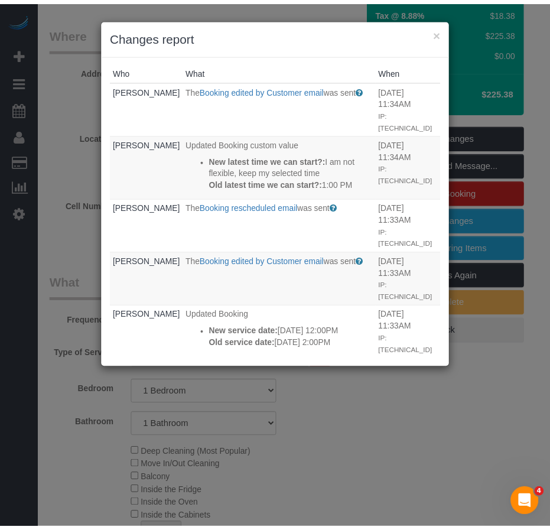
scroll to position [0, 0]
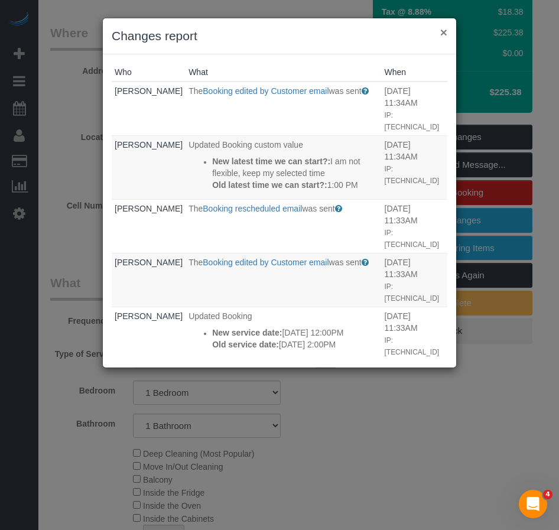
click at [444, 34] on button "×" at bounding box center [443, 32] width 7 height 12
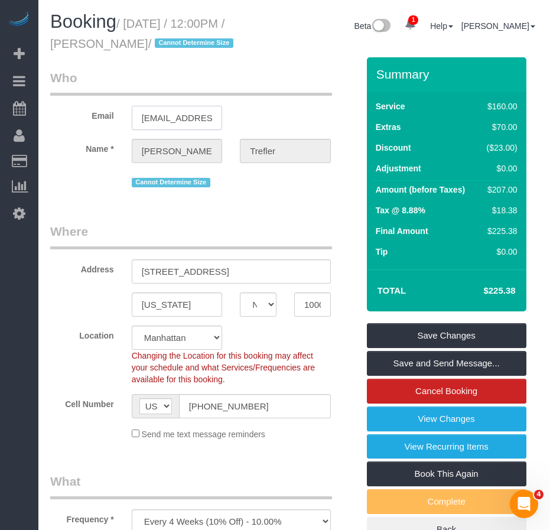
click at [155, 130] on input "ctrefler@gmail.com" at bounding box center [177, 118] width 91 height 24
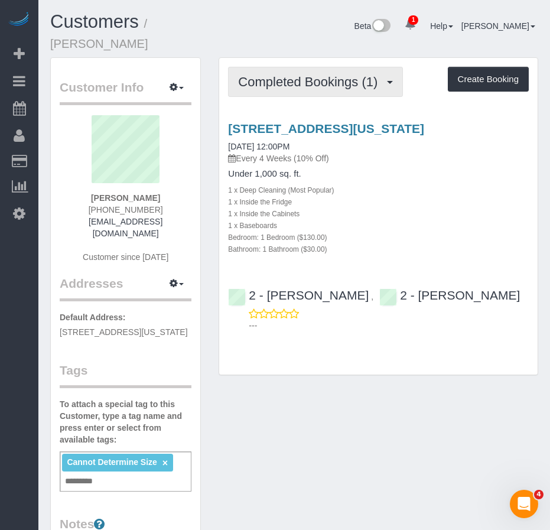
click at [289, 74] on span "Completed Bookings (1)" at bounding box center [310, 81] width 145 height 15
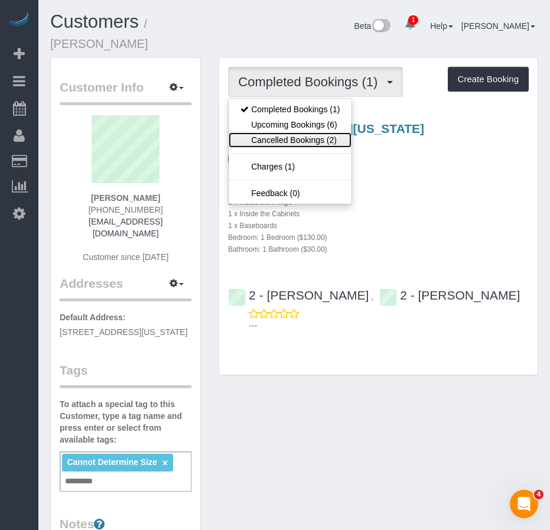
click at [291, 132] on link "Cancelled Bookings (2)" at bounding box center [290, 139] width 123 height 15
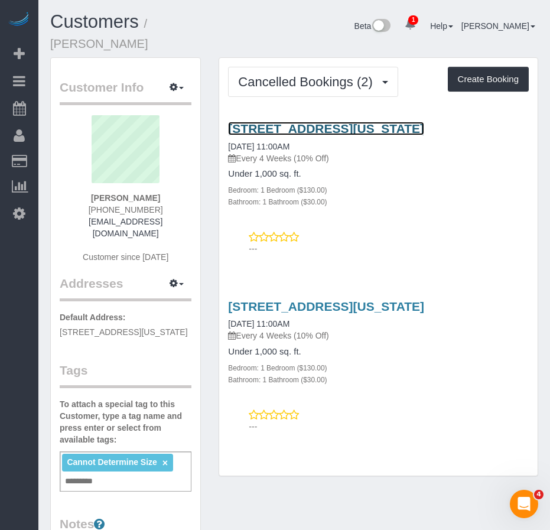
click at [263, 122] on link "[STREET_ADDRESS][US_STATE]" at bounding box center [326, 129] width 196 height 14
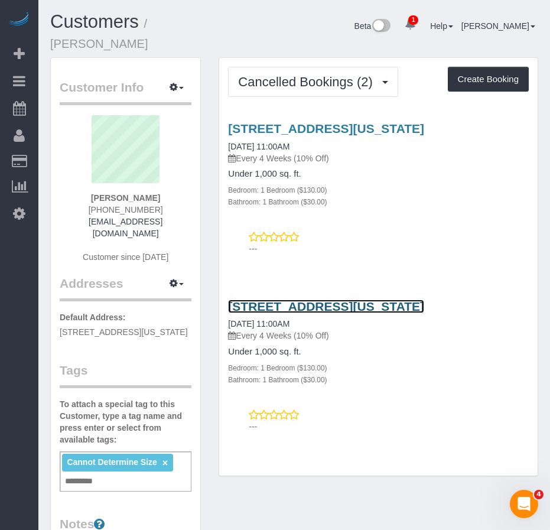
click at [272, 300] on link "[STREET_ADDRESS][US_STATE]" at bounding box center [326, 307] width 196 height 14
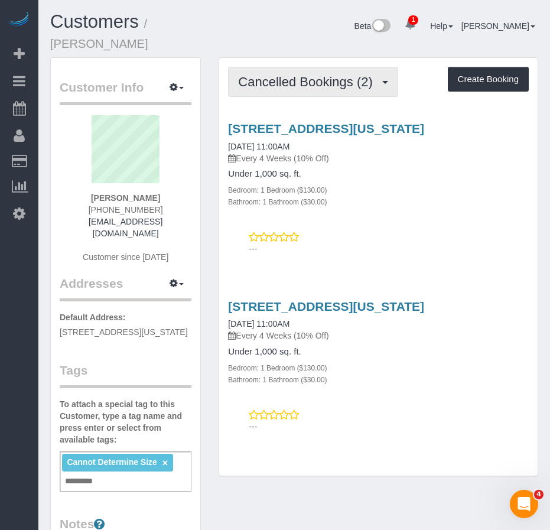
click at [295, 74] on span "Cancelled Bookings (2)" at bounding box center [308, 81] width 140 height 15
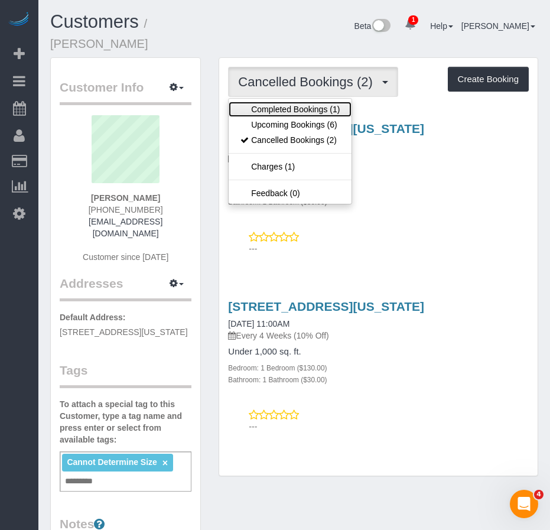
click at [267, 102] on link "Completed Bookings (1)" at bounding box center [290, 109] width 123 height 15
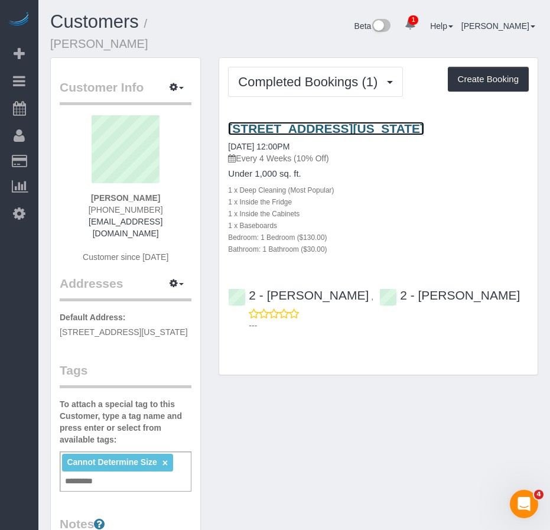
click at [263, 122] on link "[STREET_ADDRESS][US_STATE]" at bounding box center [326, 129] width 196 height 14
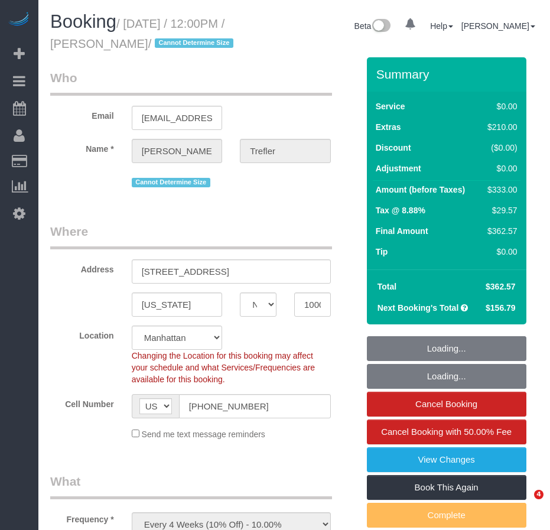
select select "NY"
select select "string:stripe-pm_1RSkNx4VGloSiKo7CHzMvNuZ"
select select "number:58"
select select "number:73"
select select "number:15"
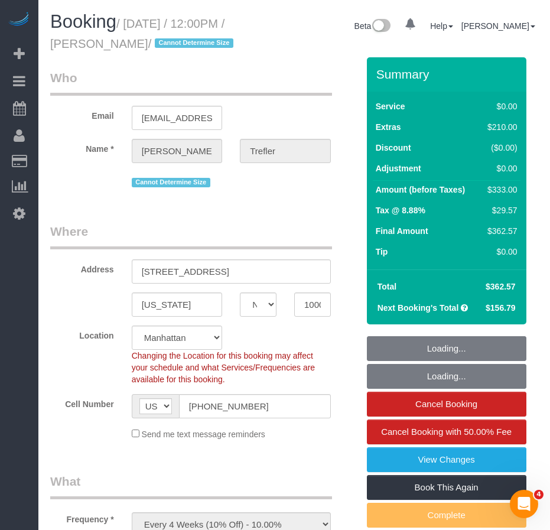
select select "number:5"
select select "1"
select select "spot1"
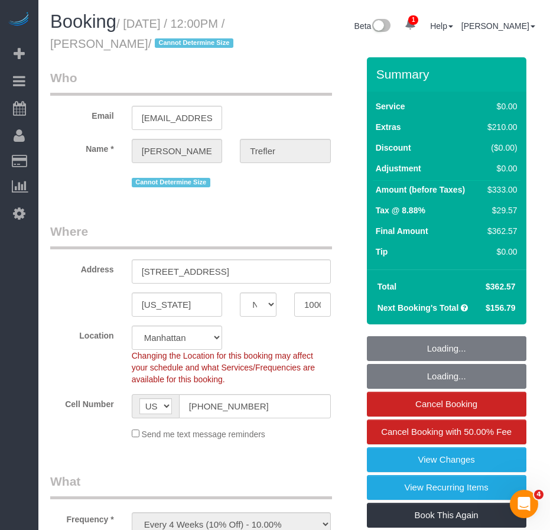
select select "object:1326"
select select "1"
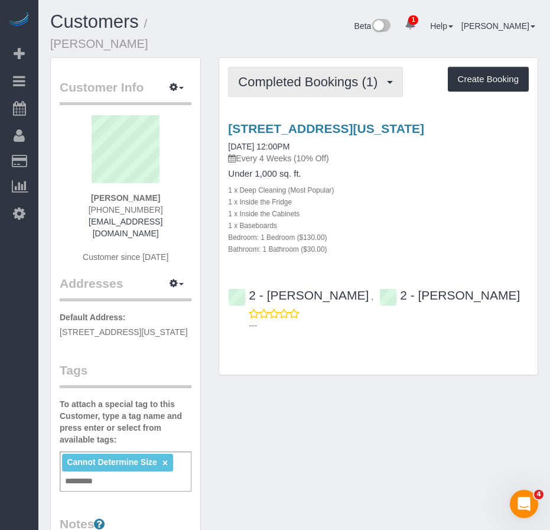
click at [285, 74] on span "Completed Bookings (1)" at bounding box center [310, 81] width 145 height 15
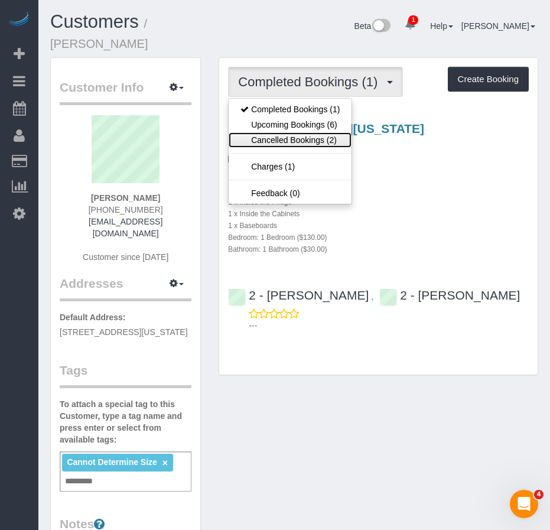
click at [269, 132] on link "Cancelled Bookings (2)" at bounding box center [290, 139] width 123 height 15
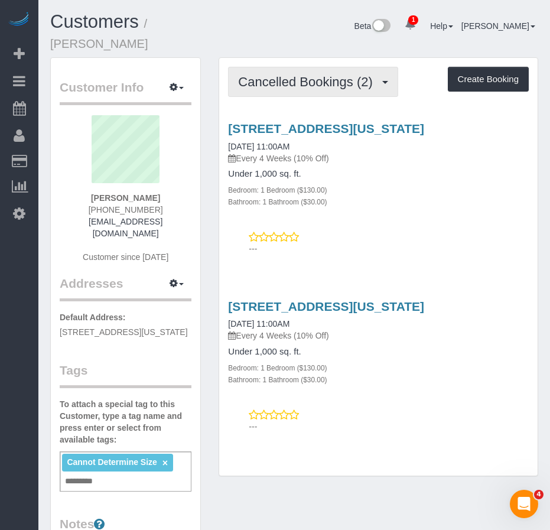
click at [293, 74] on span "Cancelled Bookings (2)" at bounding box center [308, 81] width 140 height 15
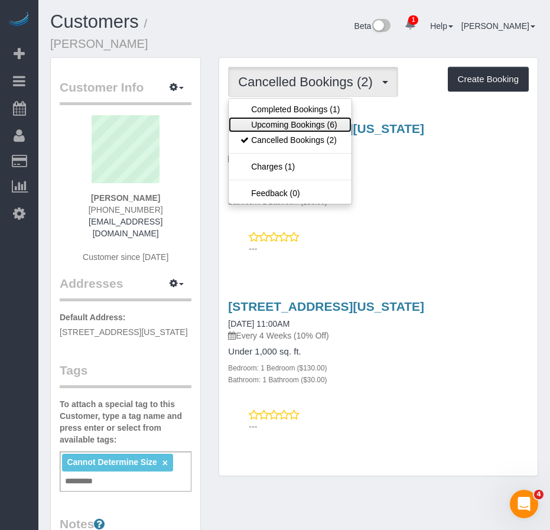
click at [285, 117] on link "Upcoming Bookings (6)" at bounding box center [290, 124] width 123 height 15
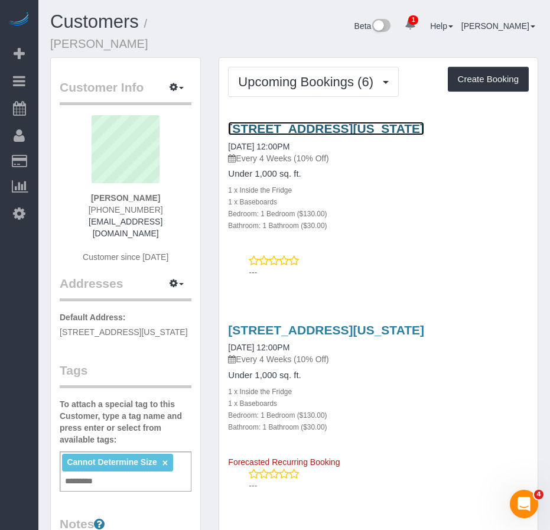
click at [281, 122] on link "317 East 3rd Street, Apt. 22, New York, NY 10009" at bounding box center [326, 129] width 196 height 14
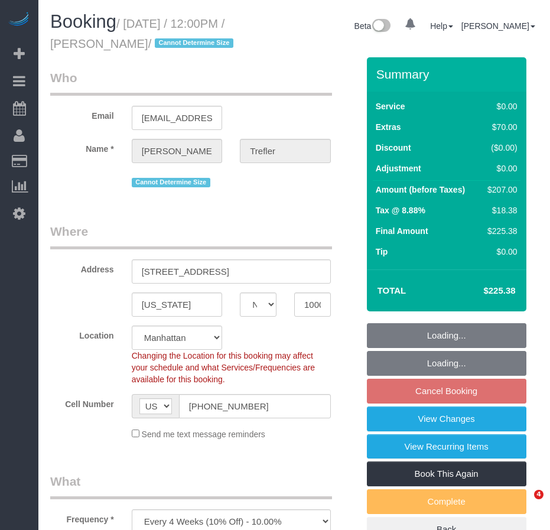
select select "NY"
select select "1"
select select "spot4"
select select "number:60"
select select "number:90"
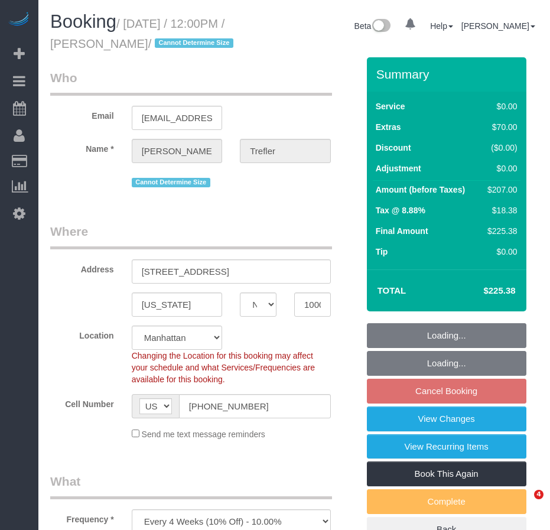
select select "number:15"
select select "number:5"
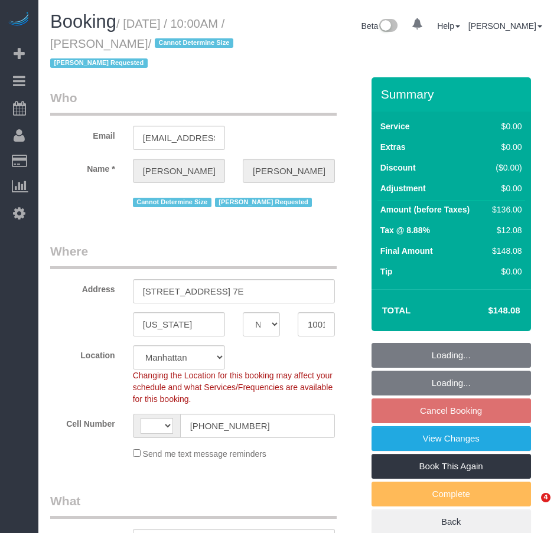
select select "NY"
select select "1"
select select "number:89"
select select "number:90"
select select "number:15"
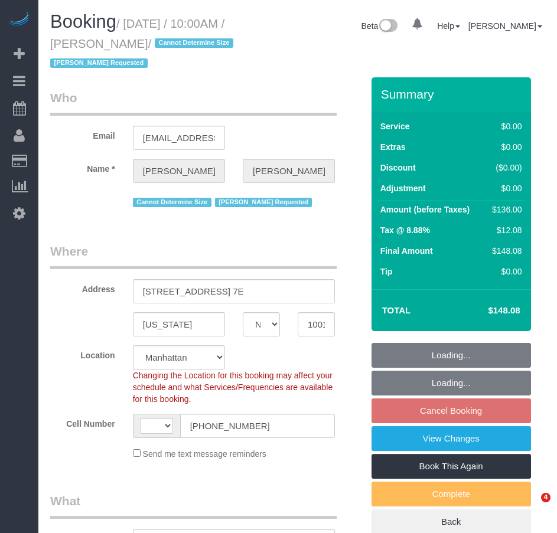
select select "number:7"
select select "object:887"
select select "string:[GEOGRAPHIC_DATA]"
select select "1"
select select "string:stripe-pm_1Rahpi4VGloSiKo76oQIhPTl"
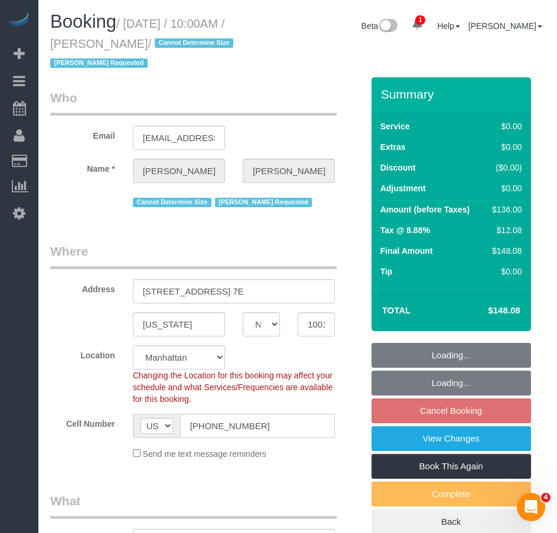
select select "spot3"
select select "NY"
select select "1"
select select "spot3"
select select "number:89"
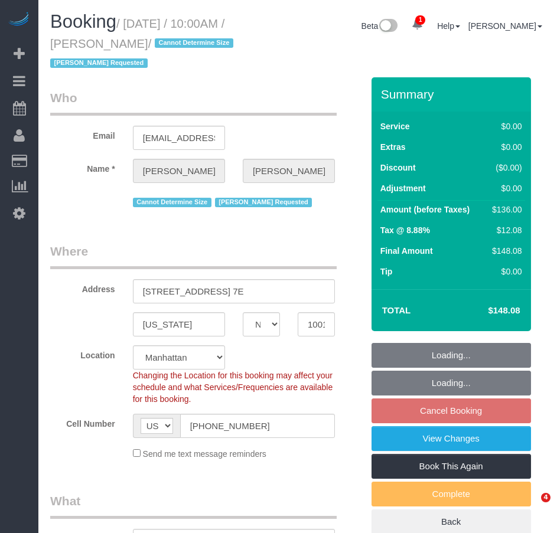
select select "number:90"
select select "number:15"
select select "number:7"
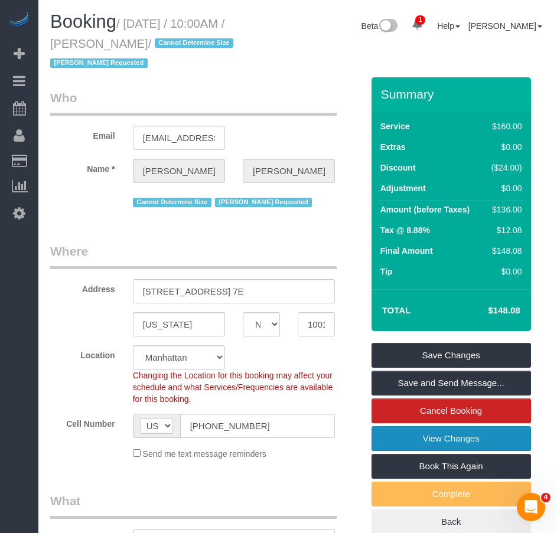
click at [473, 438] on link "View Changes" at bounding box center [452, 439] width 160 height 25
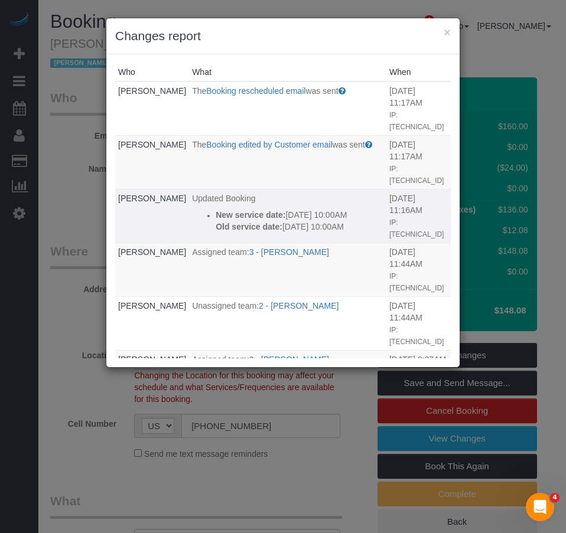
drag, startPoint x: 349, startPoint y: 229, endPoint x: 202, endPoint y: 217, distance: 147.0
click at [216, 217] on div "New service date: 09/05/2025 10:00AM Old service date: 09/03/2025 10:00AM" at bounding box center [300, 221] width 168 height 24
copy div "New service date: 09/05/2025 10:00AM Old service date: 09/03/2025 10:00AM"
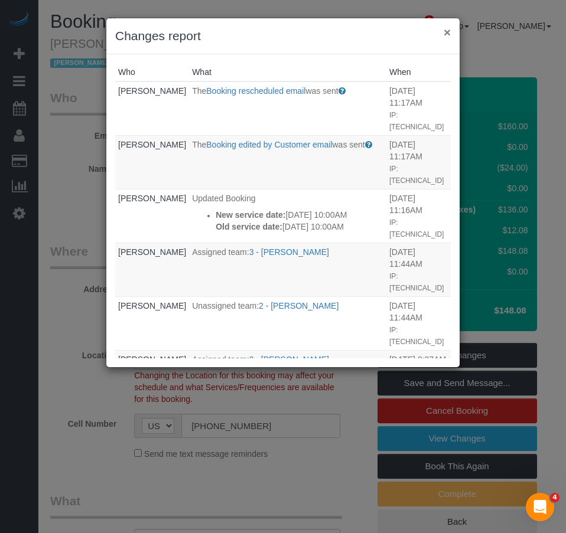
click at [447, 30] on button "×" at bounding box center [447, 32] width 7 height 12
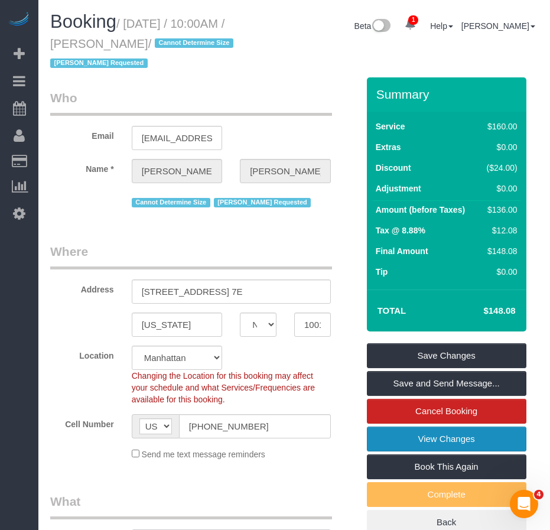
click at [409, 442] on link "View Changes" at bounding box center [447, 439] width 160 height 25
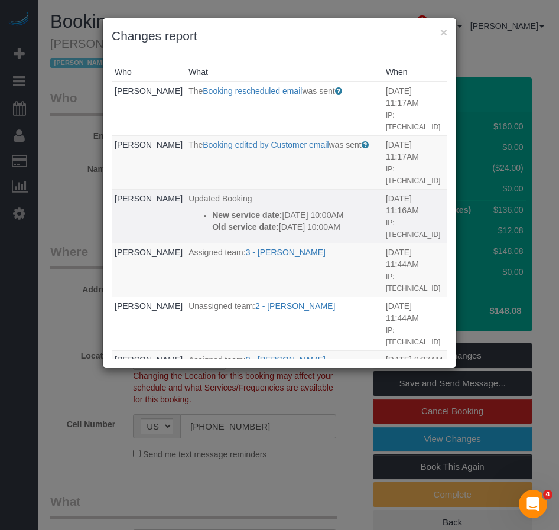
drag, startPoint x: 351, startPoint y: 229, endPoint x: 198, endPoint y: 215, distance: 153.7
click at [212, 215] on div "New service date: 09/05/2025 10:00AM Old service date: 09/03/2025 10:00AM" at bounding box center [296, 221] width 168 height 24
copy div "New service date: 09/05/2025 10:00AM Old service date: 09/03/2025 10:00AM"
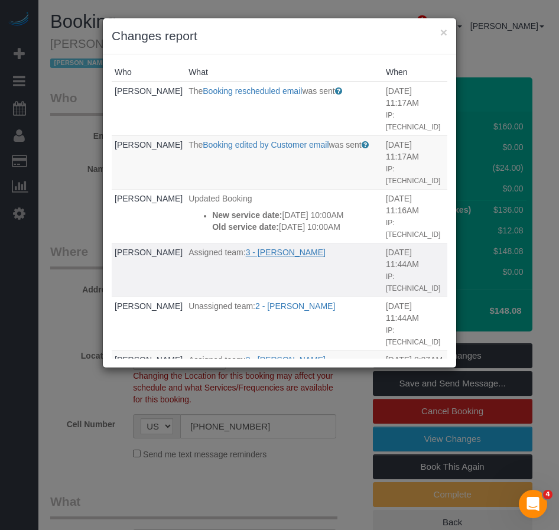
drag, startPoint x: 312, startPoint y: 253, endPoint x: 246, endPoint y: 253, distance: 65.6
click at [246, 253] on p "Assigned team: 3 - Martha Chicaiza" at bounding box center [283, 252] width 191 height 12
copy link "Martha Chicaiza"
click at [444, 34] on button "×" at bounding box center [443, 32] width 7 height 12
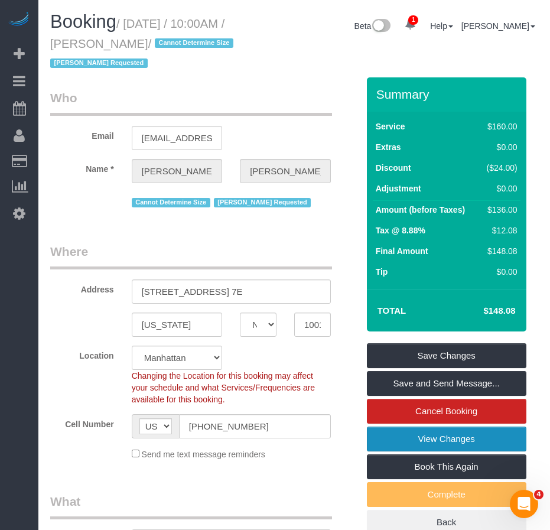
click at [429, 441] on link "View Changes" at bounding box center [447, 439] width 160 height 25
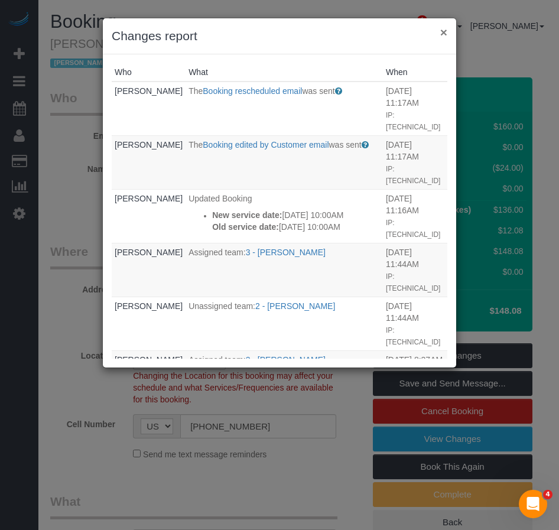
click at [443, 34] on button "×" at bounding box center [443, 32] width 7 height 12
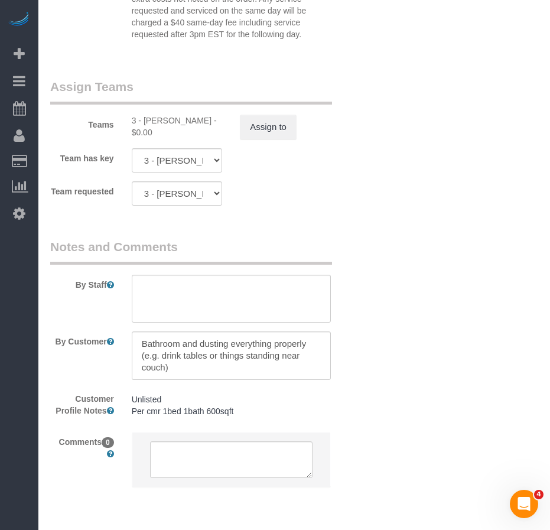
scroll to position [1686, 0]
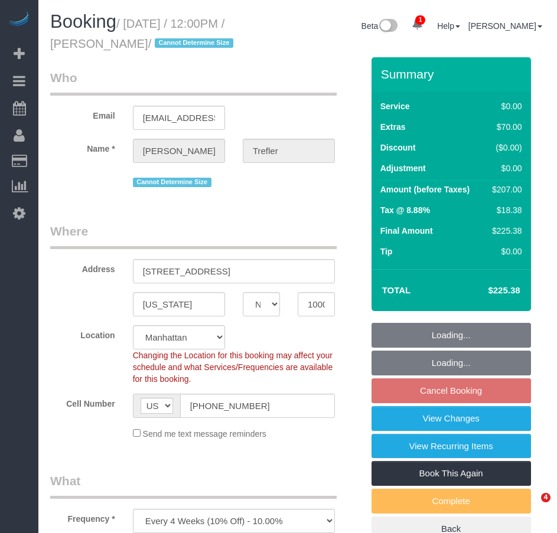
select select "NY"
select select "1"
select select "spot4"
select select "number:60"
select select "number:90"
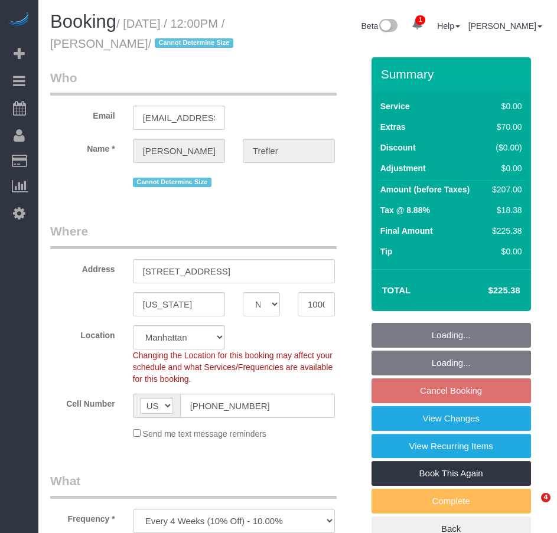
select select "number:15"
select select "number:5"
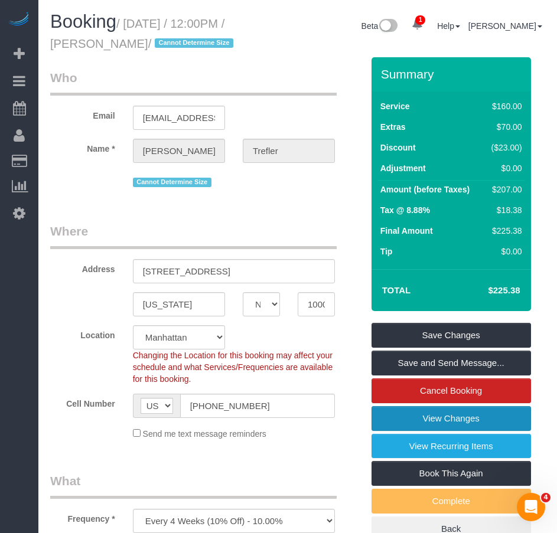
drag, startPoint x: 428, startPoint y: 442, endPoint x: 420, endPoint y: 438, distance: 9.2
click at [428, 431] on link "View Changes" at bounding box center [452, 418] width 160 height 25
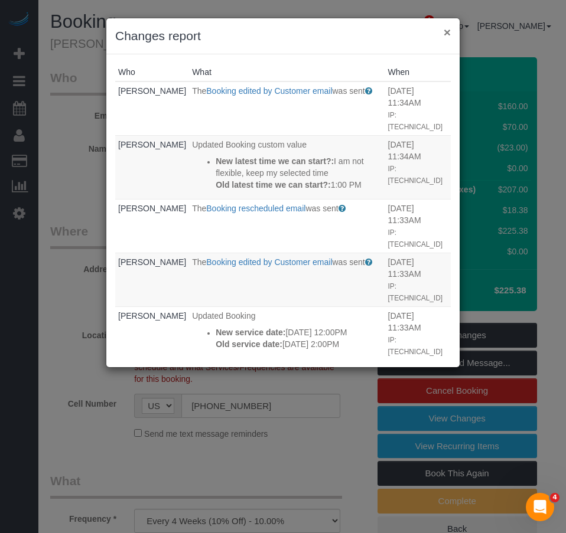
drag, startPoint x: 445, startPoint y: 34, endPoint x: 271, endPoint y: 1, distance: 176.7
click at [444, 34] on button "×" at bounding box center [447, 32] width 7 height 12
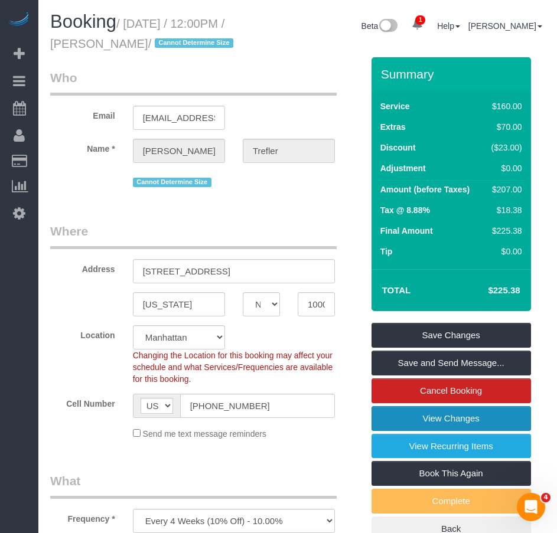
click at [422, 431] on link "View Changes" at bounding box center [452, 418] width 160 height 25
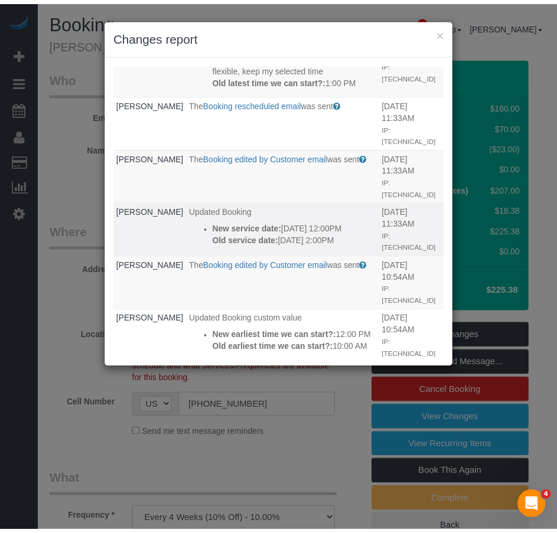
scroll to position [118, 0]
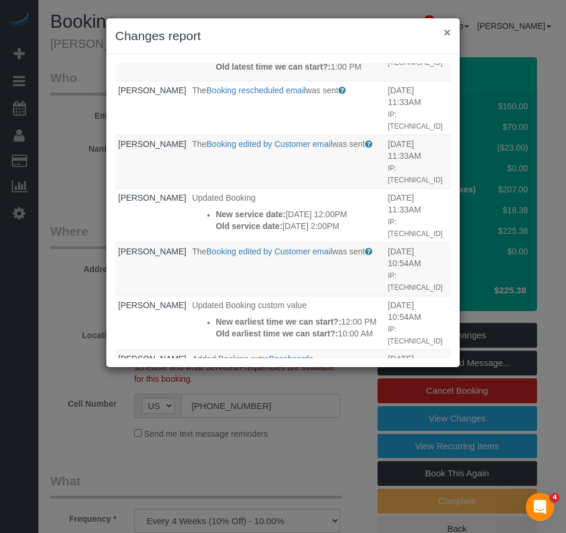
click at [445, 34] on button "×" at bounding box center [447, 32] width 7 height 12
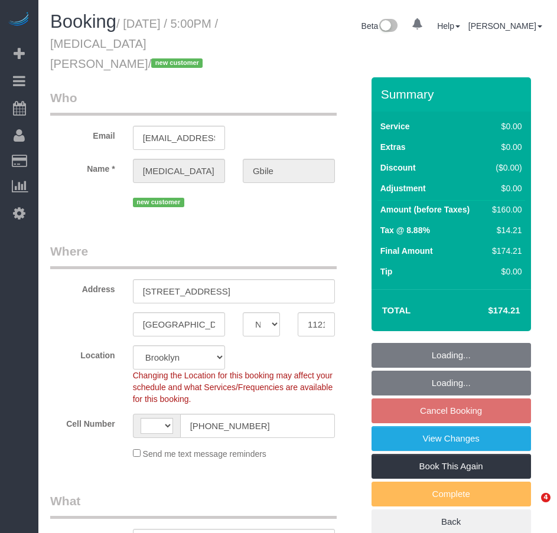
select select "NY"
select select "number:89"
select select "number:90"
select select "number:15"
select select "number:5"
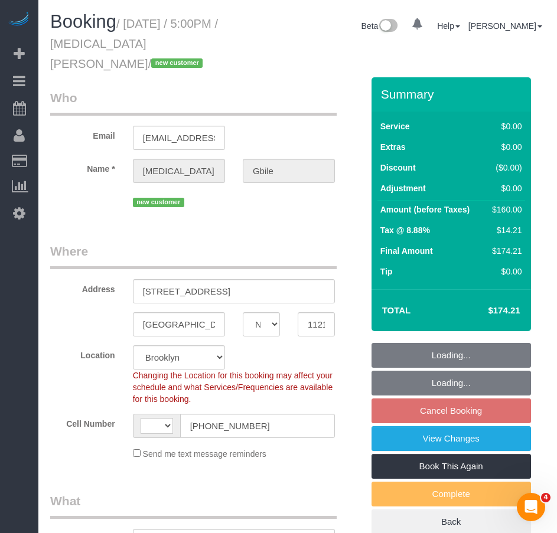
select select "object:774"
select select "string:[GEOGRAPHIC_DATA]"
select select "string:stripe-pm_1Rywax4VGloSiKo72gsKFEpc"
select select "1"
select select "spot10"
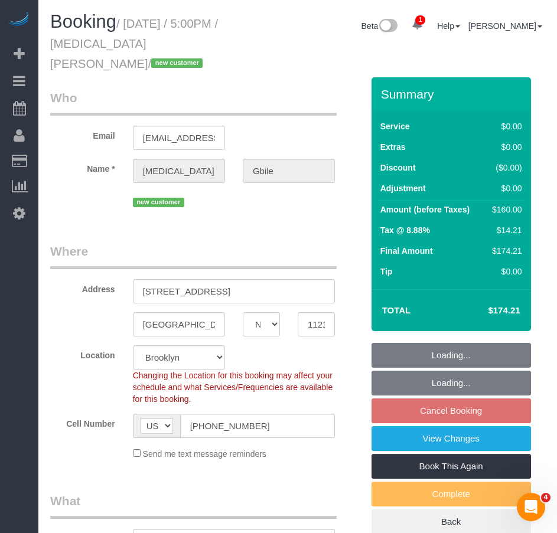
select select "1"
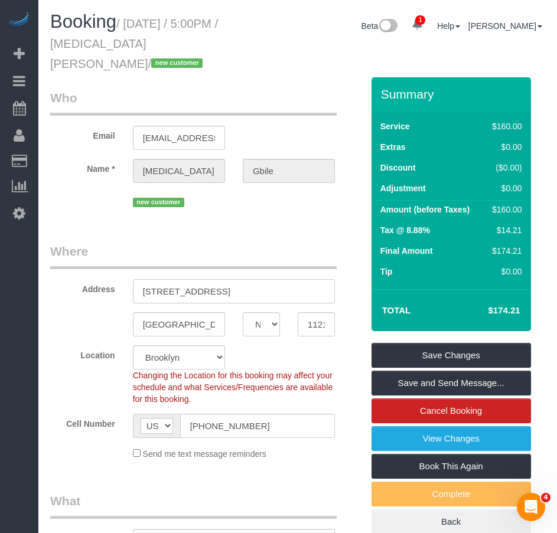
click at [200, 279] on input "[STREET_ADDRESS]" at bounding box center [234, 291] width 202 height 24
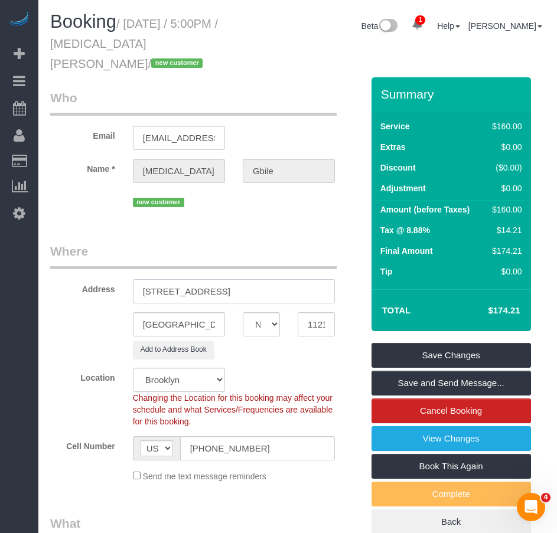
click at [227, 279] on input "[STREET_ADDRESS]" at bounding box center [234, 291] width 202 height 24
type input "[STREET_ADDRESS] 7D"
click at [73, 341] on div "Add to Address Book" at bounding box center [206, 350] width 330 height 18
drag, startPoint x: 144, startPoint y: 275, endPoint x: 271, endPoint y: 272, distance: 126.5
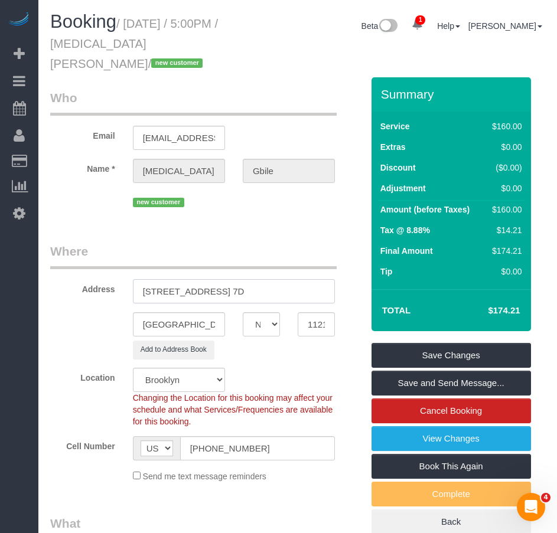
click at [271, 279] on input "[STREET_ADDRESS] 7D" at bounding box center [234, 291] width 202 height 24
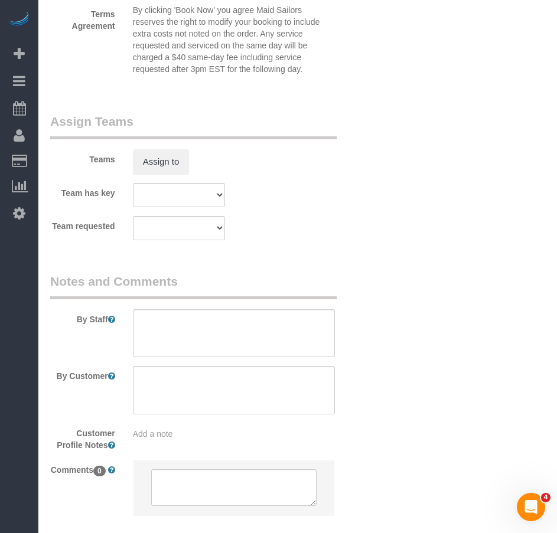
scroll to position [1644, 0]
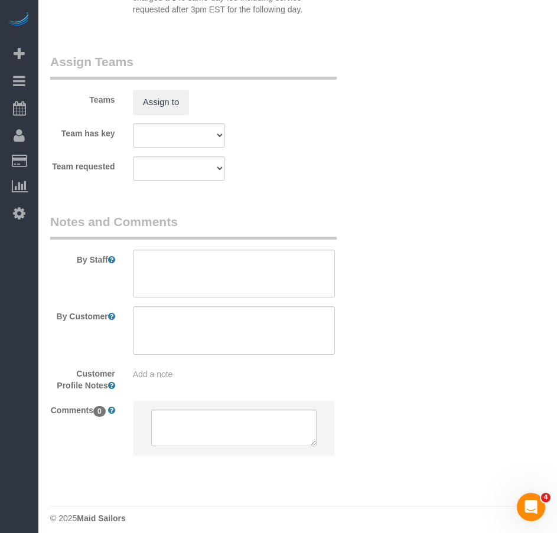
click at [169, 370] on span "Add a note" at bounding box center [153, 374] width 40 height 9
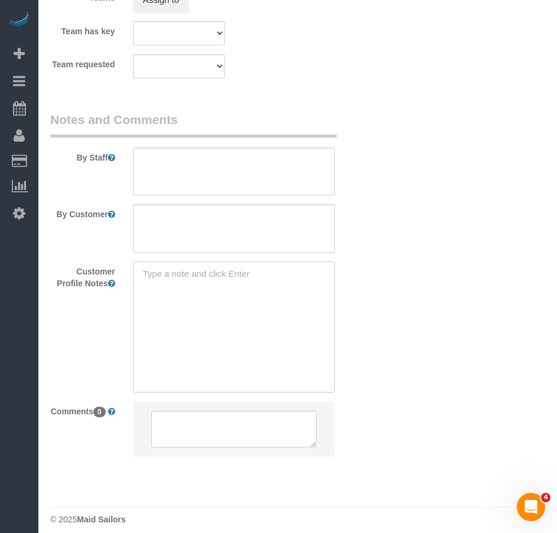
scroll to position [1747, 0]
paste textarea "[URL][DOMAIN_NAME]"
drag, startPoint x: 188, startPoint y: 302, endPoint x: 205, endPoint y: 299, distance: 16.8
click at [205, 299] on textarea "[URL][DOMAIN_NAME] 1BR/1Bath sq ft unconfirmed" at bounding box center [234, 326] width 202 height 131
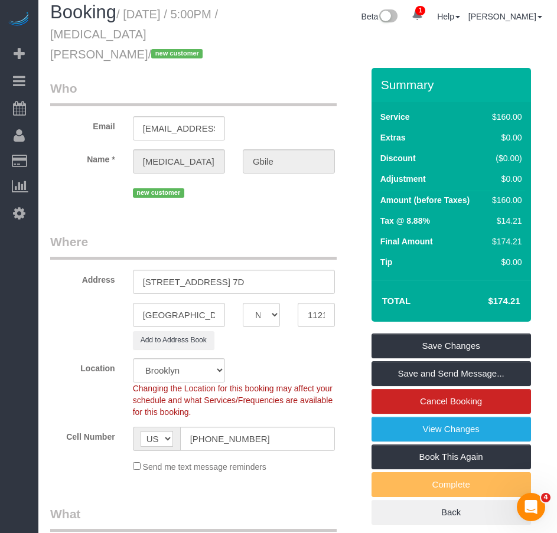
scroll to position [0, 0]
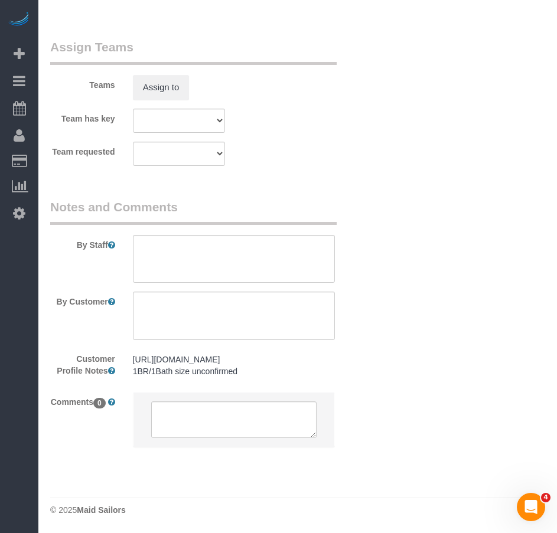
scroll to position [1662, 0]
click at [261, 372] on pre "[URL][DOMAIN_NAME] 1BR/1Bath size unconfirmed" at bounding box center [234, 366] width 202 height 24
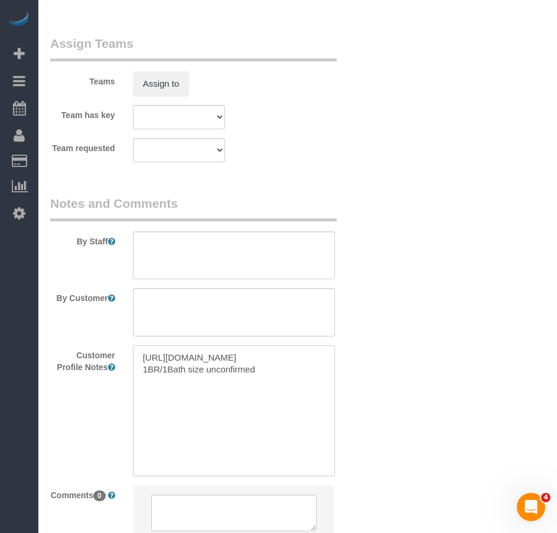
click at [189, 387] on textarea "[URL][DOMAIN_NAME] 1BR/1Bath size unconfirmed" at bounding box center [234, 411] width 202 height 131
click at [259, 387] on textarea "[URL][DOMAIN_NAME] 1BR/1Bath size unconfirmed" at bounding box center [234, 411] width 202 height 131
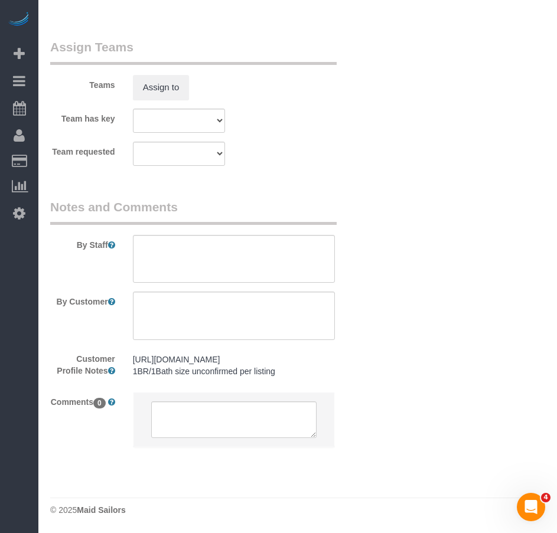
click at [300, 363] on pre "[URL][DOMAIN_NAME] 1BR/1Bath size unconfirmed per listing" at bounding box center [234, 366] width 202 height 24
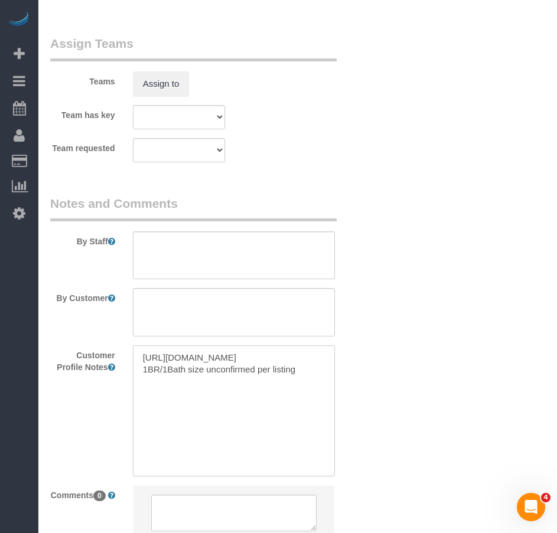
click at [300, 386] on textarea "[URL][DOMAIN_NAME] 1BR/1Bath size unconfirmed per listing" at bounding box center [234, 411] width 202 height 131
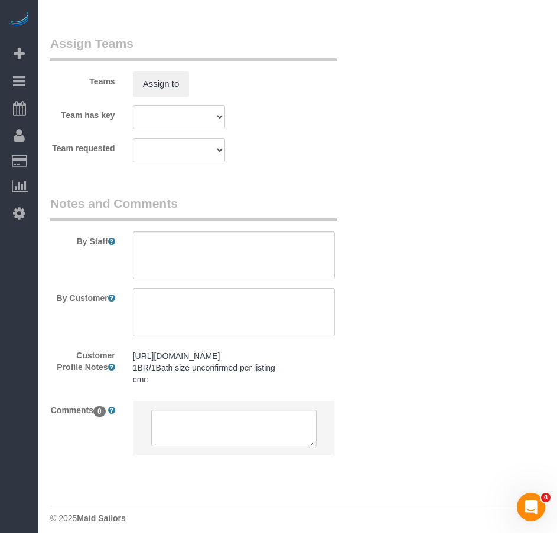
click at [169, 382] on pre "[URL][DOMAIN_NAME] 1BR/1Bath size unconfirmed per listing cmr:" at bounding box center [234, 367] width 202 height 35
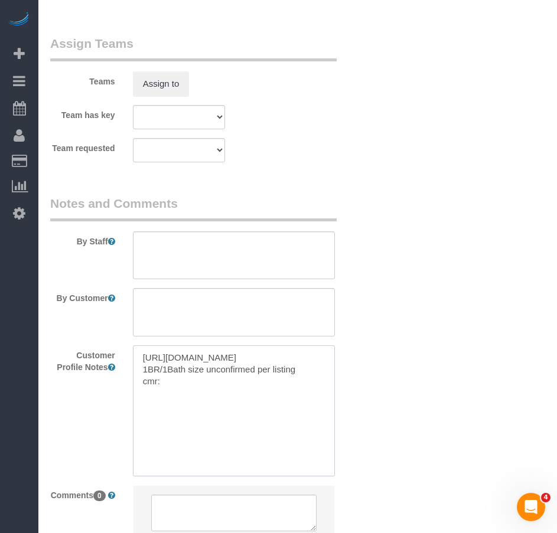
click at [169, 401] on textarea "[URL][DOMAIN_NAME] 1BR/1Bath size unconfirmed per listing cmr:" at bounding box center [234, 411] width 202 height 131
paste textarea "642 sq ft"
type textarea "[URL][DOMAIN_NAME] 1BR/1Bath size unconfirmed per listing cmr: 642 sq ft"
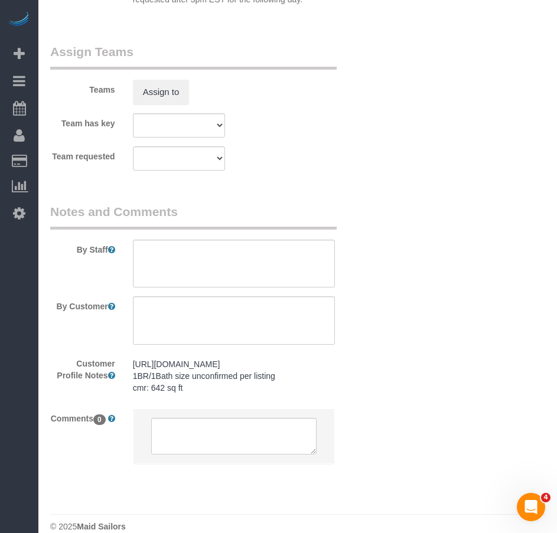
scroll to position [1674, 0]
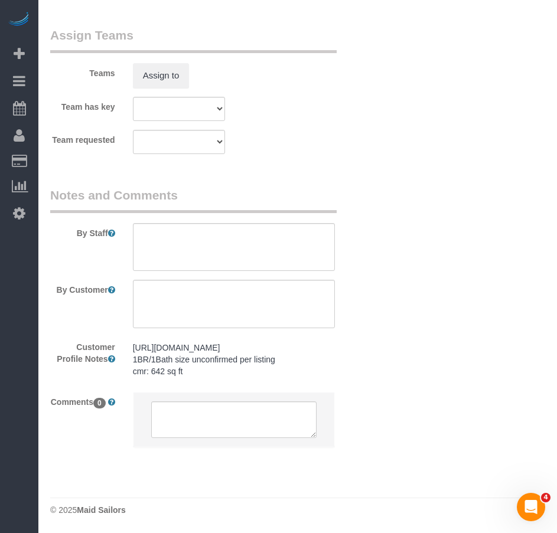
drag, startPoint x: 185, startPoint y: 372, endPoint x: 133, endPoint y: 373, distance: 52.6
click at [133, 373] on pre "[URL][DOMAIN_NAME] 1BR/1Bath size unconfirmed per listing cmr: 642 sq ft" at bounding box center [234, 359] width 202 height 35
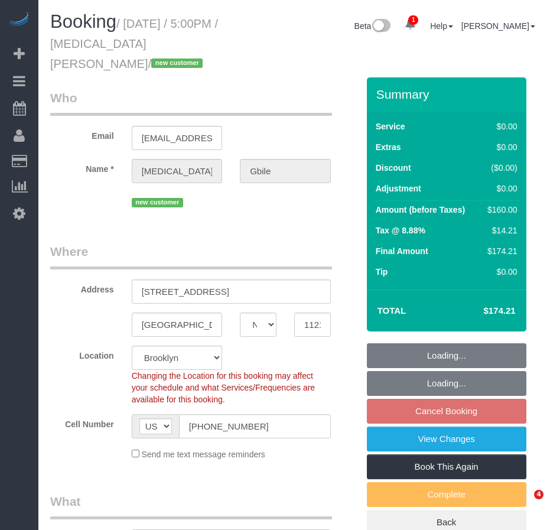
select select "NY"
select select "string:stripe-pm_1Rywax4VGloSiKo72gsKFEpc"
select select "object:873"
select select "spot10"
select select "number:89"
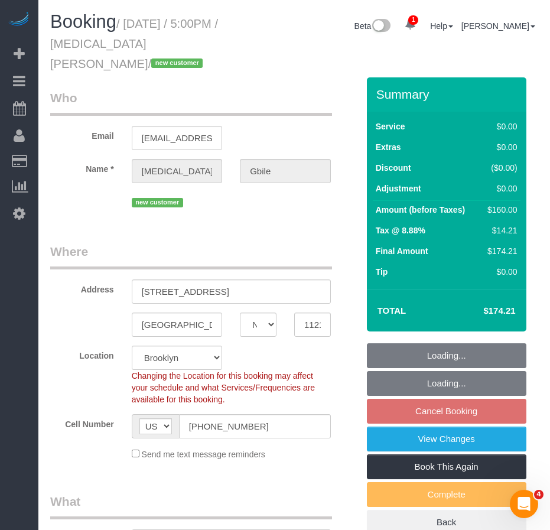
select select "number:90"
select select "number:15"
select select "number:5"
select select "1"
select select "object:1309"
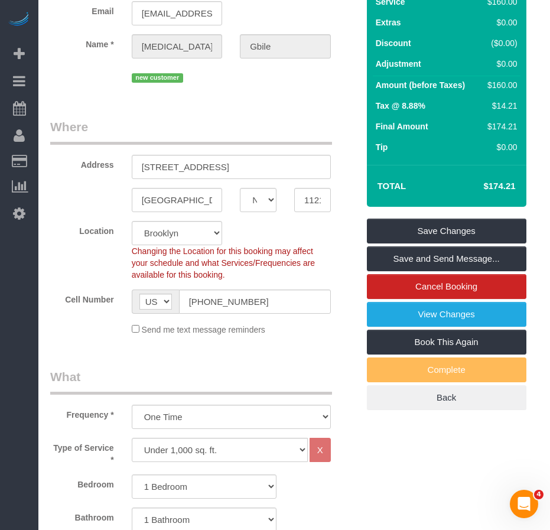
scroll to position [118, 0]
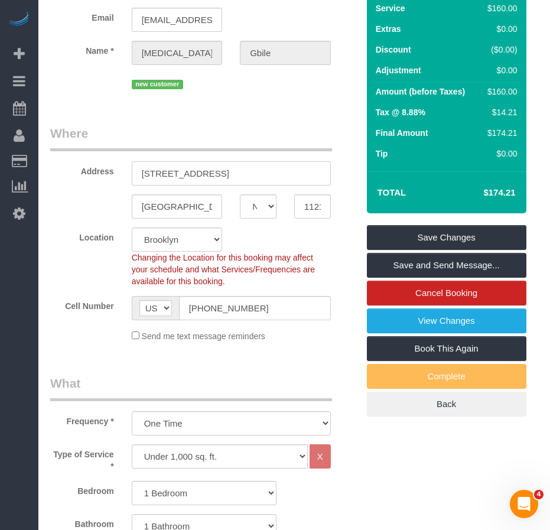
click at [200, 161] on input "[STREET_ADDRESS]" at bounding box center [231, 173] width 199 height 24
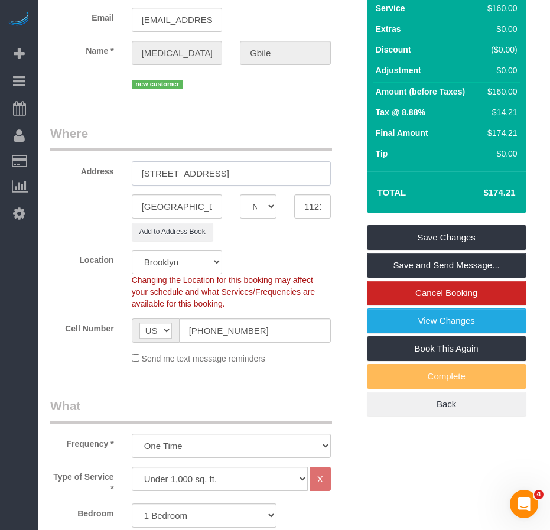
click at [227, 161] on input "[STREET_ADDRESS]" at bounding box center [231, 173] width 199 height 24
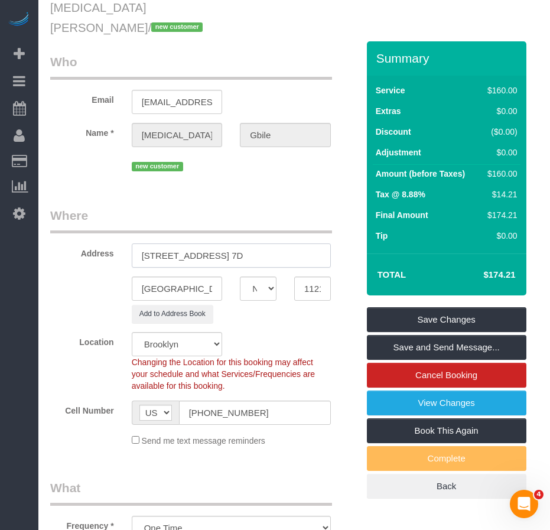
scroll to position [35, 0]
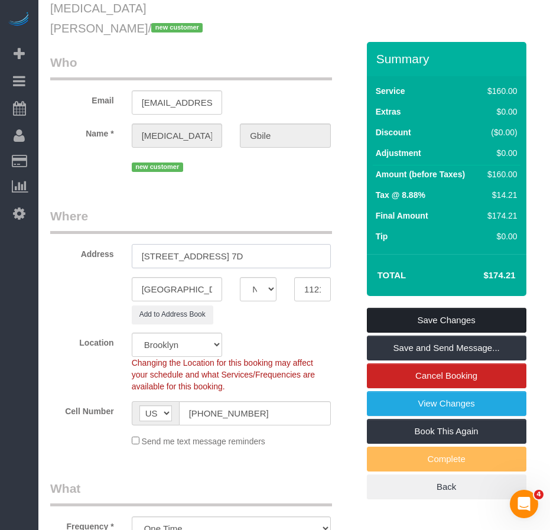
type input "[STREET_ADDRESS] 7D"
click at [396, 308] on link "Save Changes" at bounding box center [447, 320] width 160 height 25
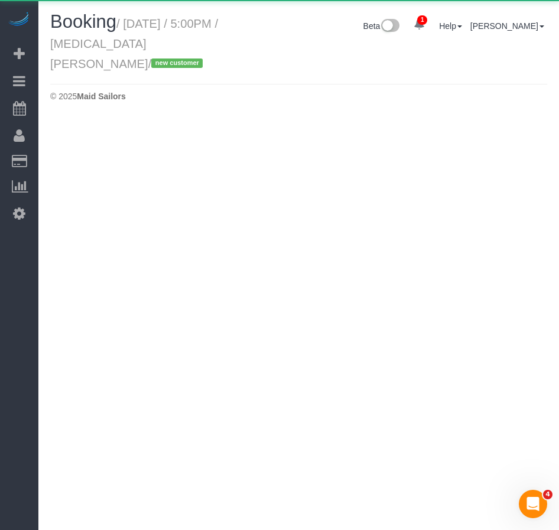
select select "NY"
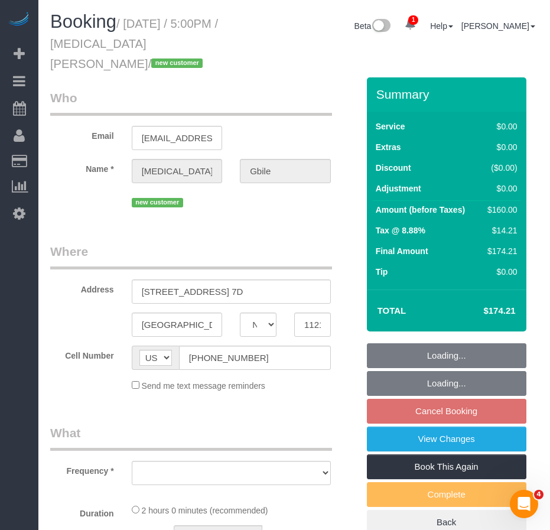
select select "spot70"
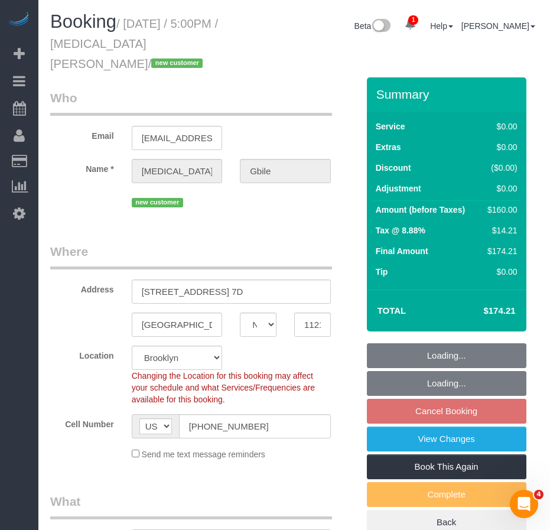
select select "string:stripe-pm_1Rywax4VGloSiKo72gsKFEpc"
select select "number:89"
select select "number:90"
select select "number:15"
select select "number:5"
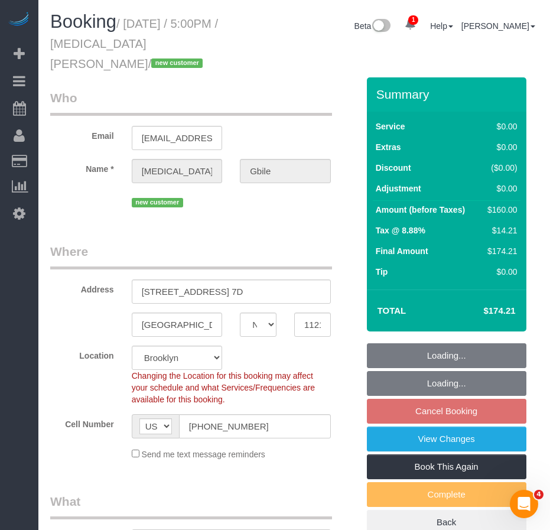
select select "object:2536"
select select "1"
select select
select select "object:2931"
select select "spot130"
